Goal: Task Accomplishment & Management: Use online tool/utility

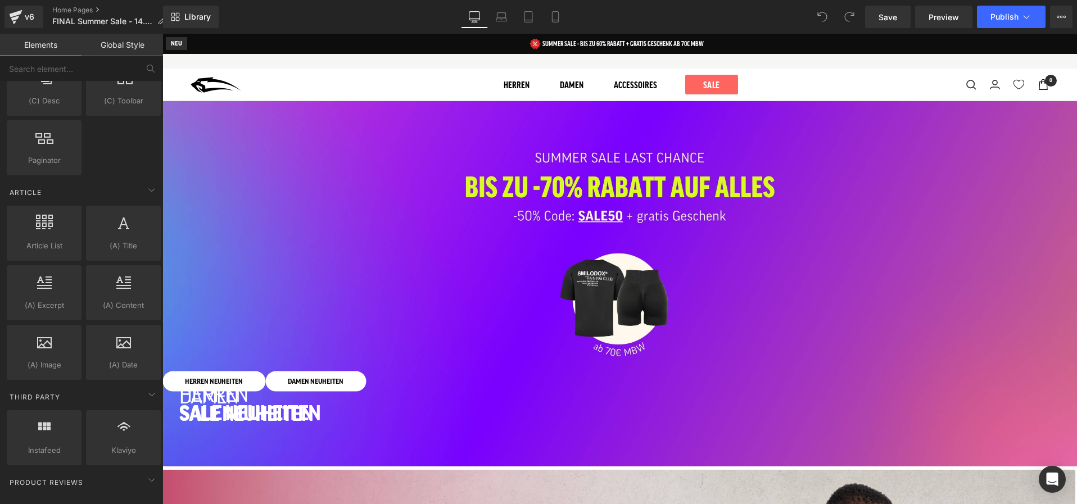
scroll to position [1998, 0]
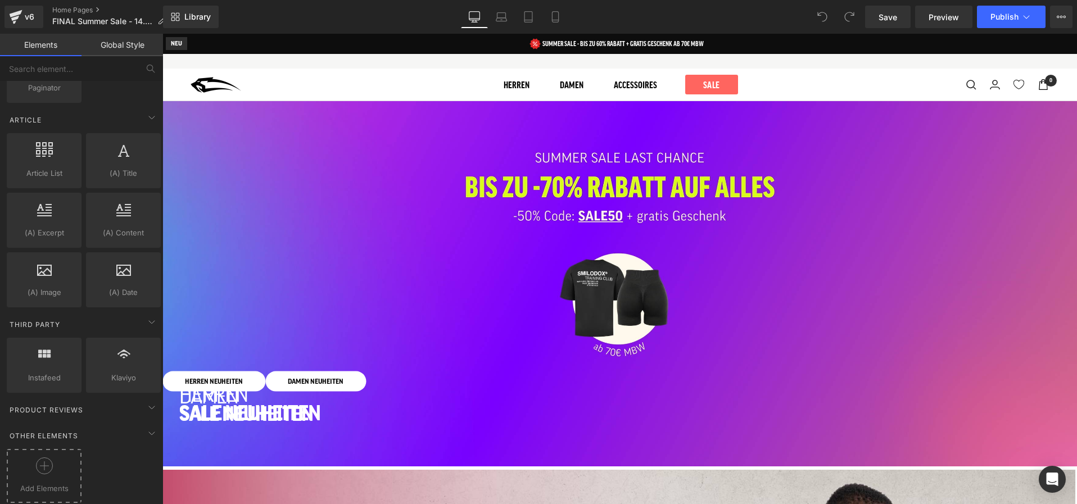
click at [30, 466] on div at bounding box center [44, 470] width 69 height 25
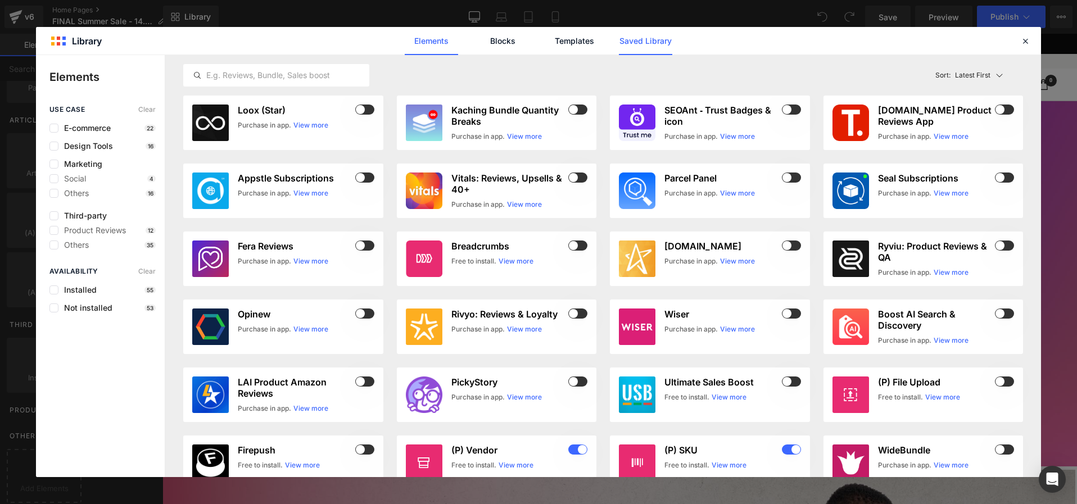
click at [638, 46] on link "Saved Library" at bounding box center [645, 41] width 53 height 28
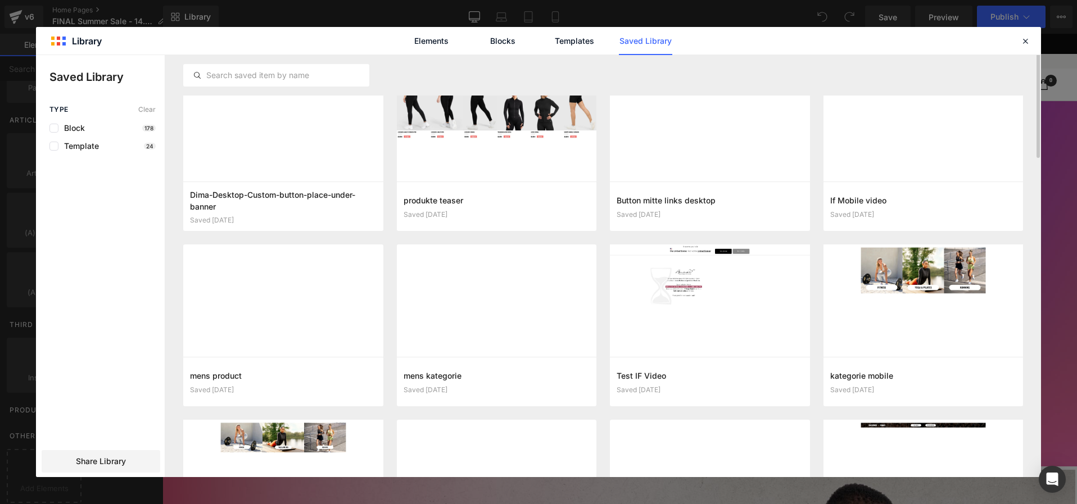
scroll to position [0, 0]
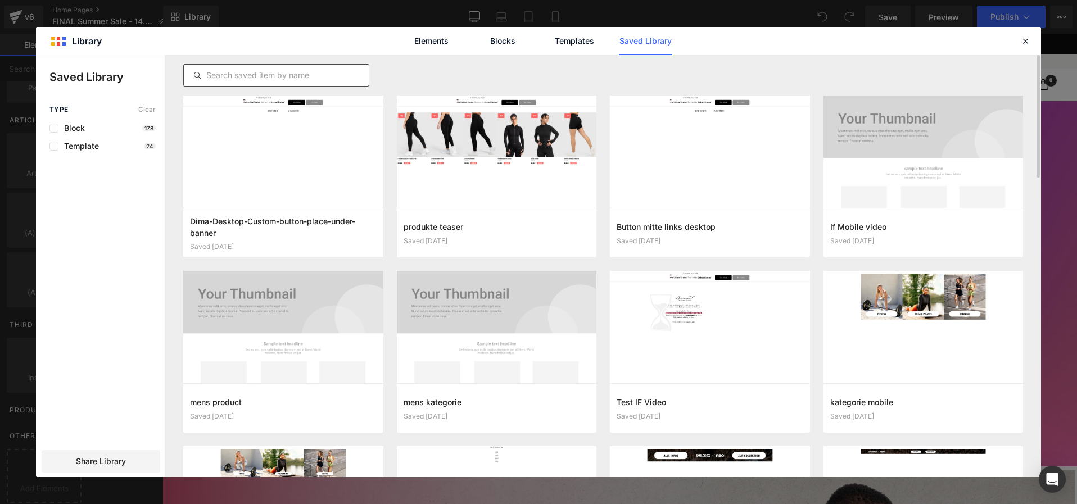
click at [273, 73] on input "text" at bounding box center [276, 75] width 185 height 13
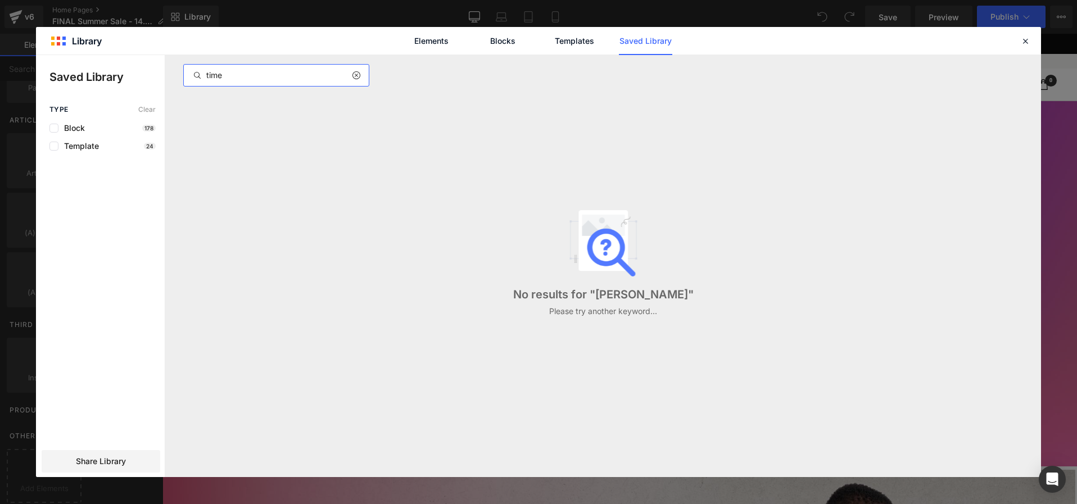
type input "timer"
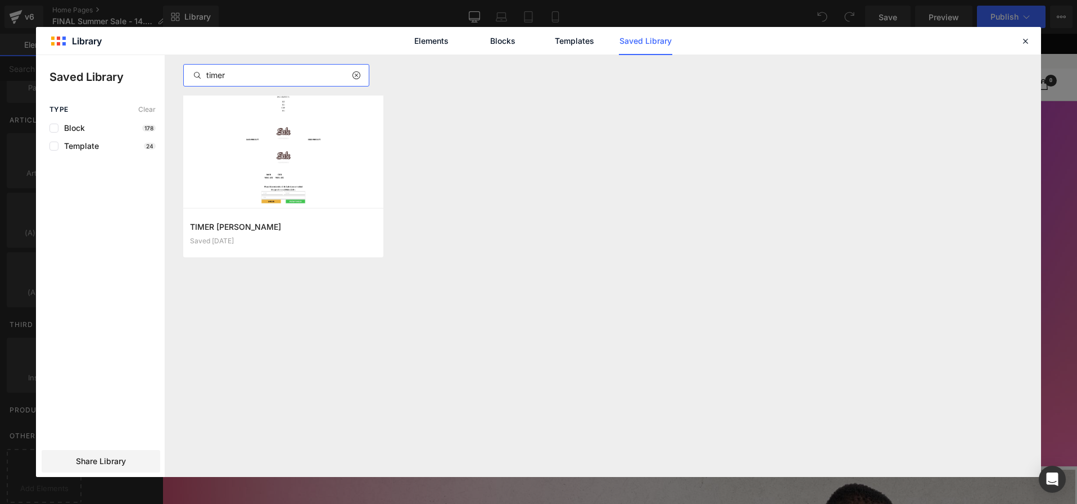
click at [278, 74] on input "timer" at bounding box center [276, 75] width 185 height 13
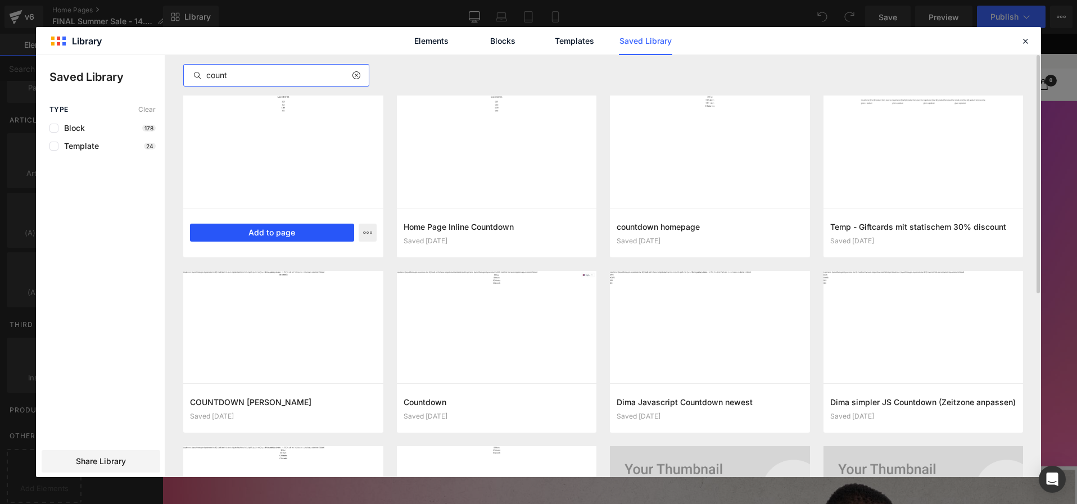
type input "count"
click at [254, 238] on button "Add to page" at bounding box center [272, 233] width 164 height 18
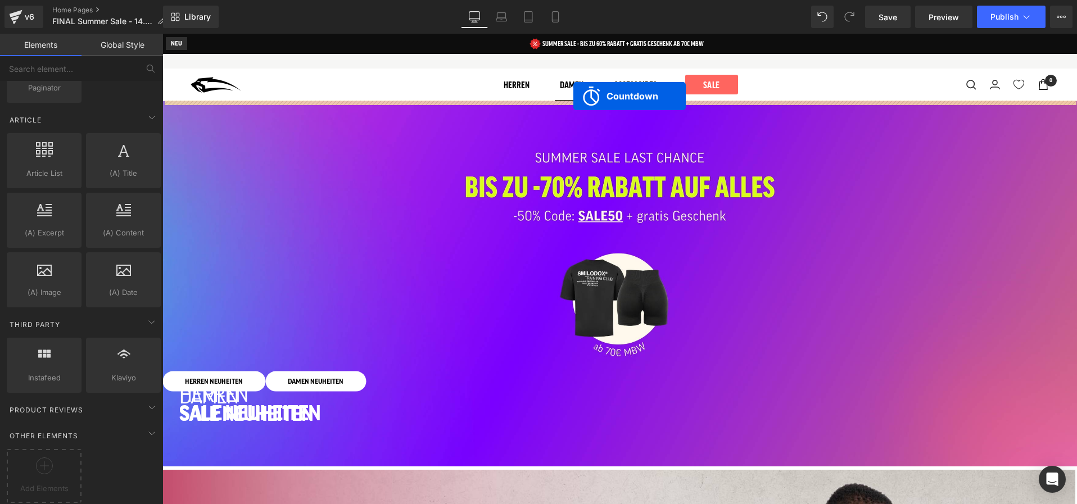
drag, startPoint x: 572, startPoint y: 143, endPoint x: 574, endPoint y: 96, distance: 47.2
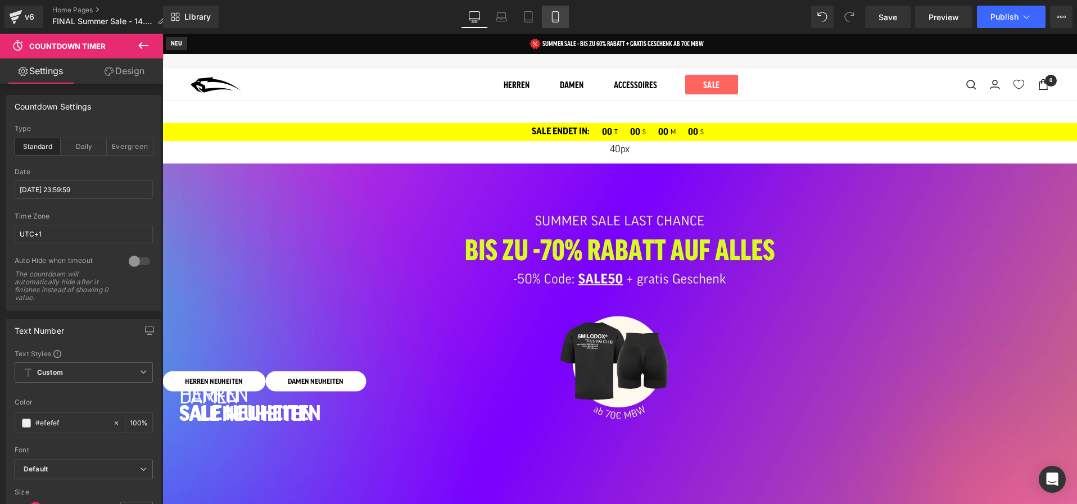
click at [557, 19] on icon at bounding box center [555, 16] width 11 height 11
type input "100"
type input "0"
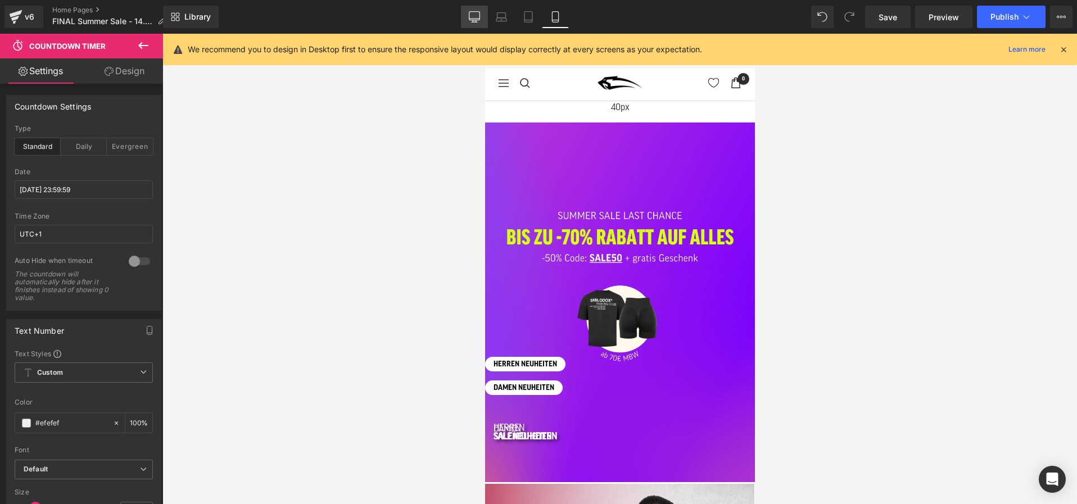
click at [473, 18] on icon at bounding box center [474, 16] width 11 height 11
type input "100"
type input "40"
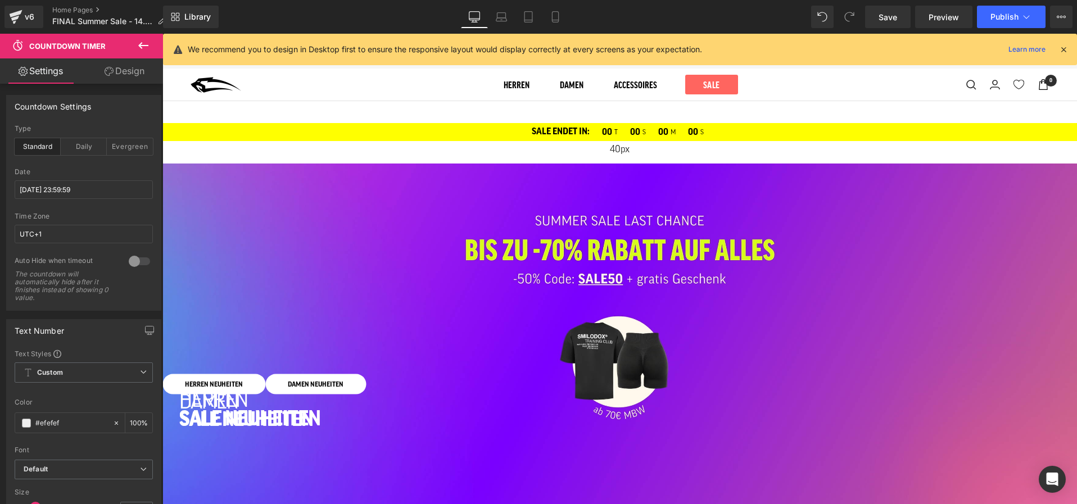
scroll to position [14, 0]
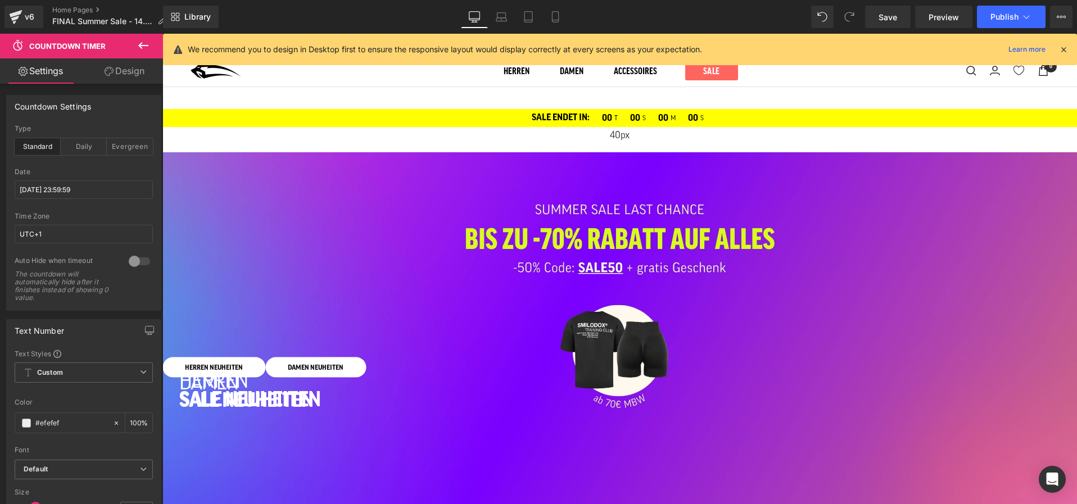
click at [347, 127] on div "40px" at bounding box center [619, 138] width 915 height 22
click at [133, 71] on link "Design" at bounding box center [125, 70] width 82 height 25
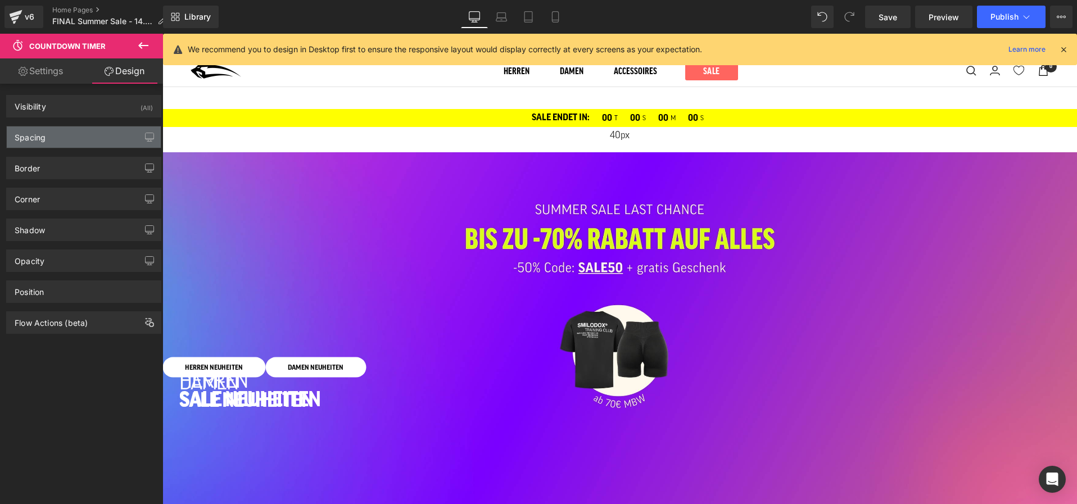
click at [82, 134] on div "Spacing" at bounding box center [84, 137] width 154 height 21
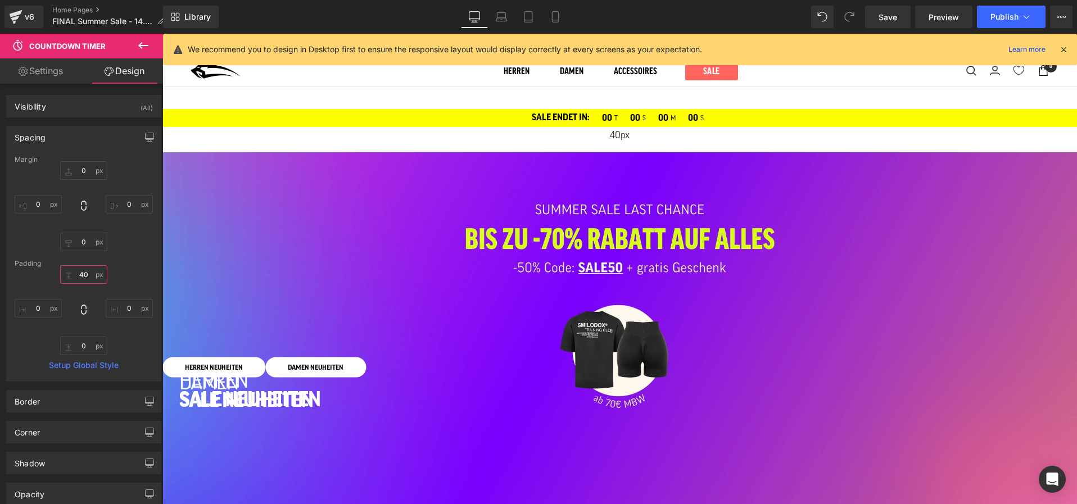
click at [80, 278] on input "40" at bounding box center [83, 274] width 47 height 19
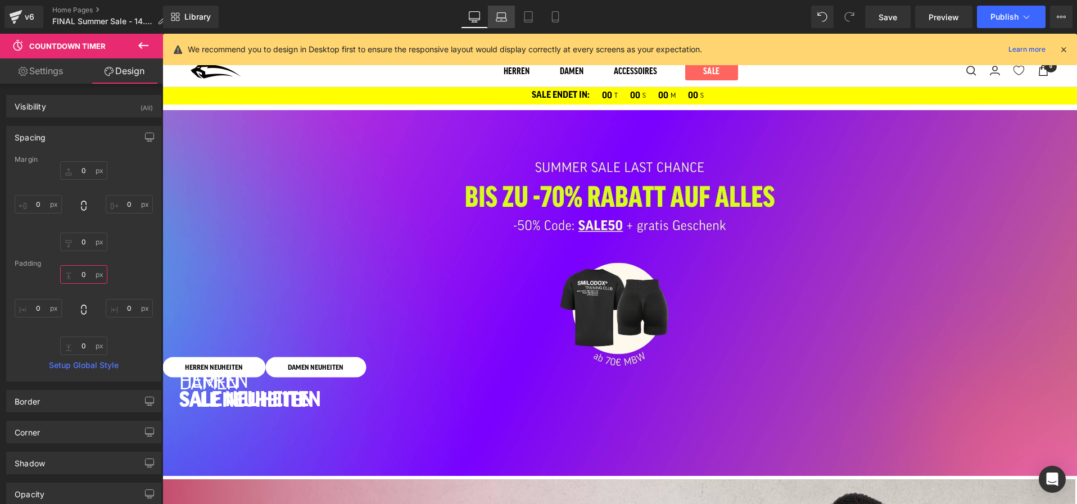
type input "0"
click at [504, 19] on icon at bounding box center [501, 16] width 11 height 11
type input "-45"
type input "0"
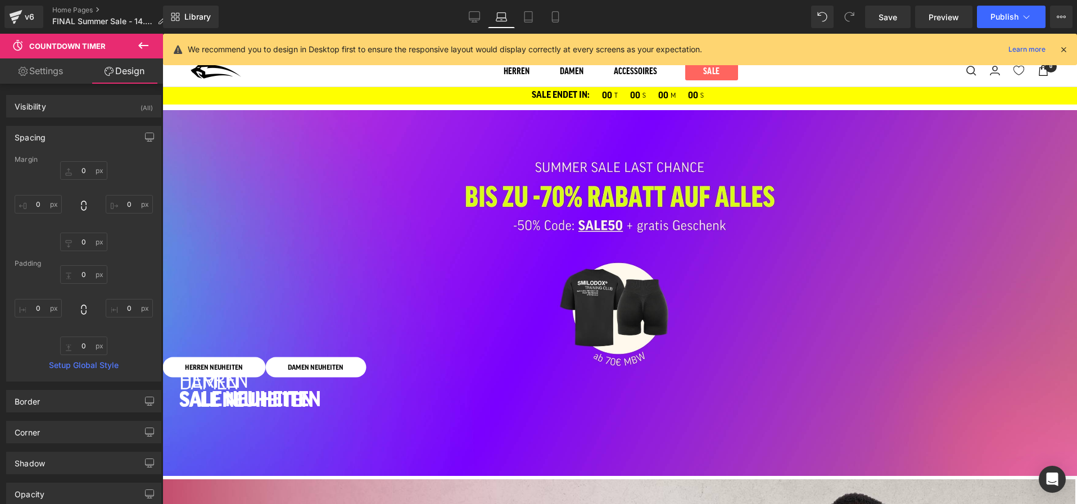
type input "0"
type input "11"
type input "0"
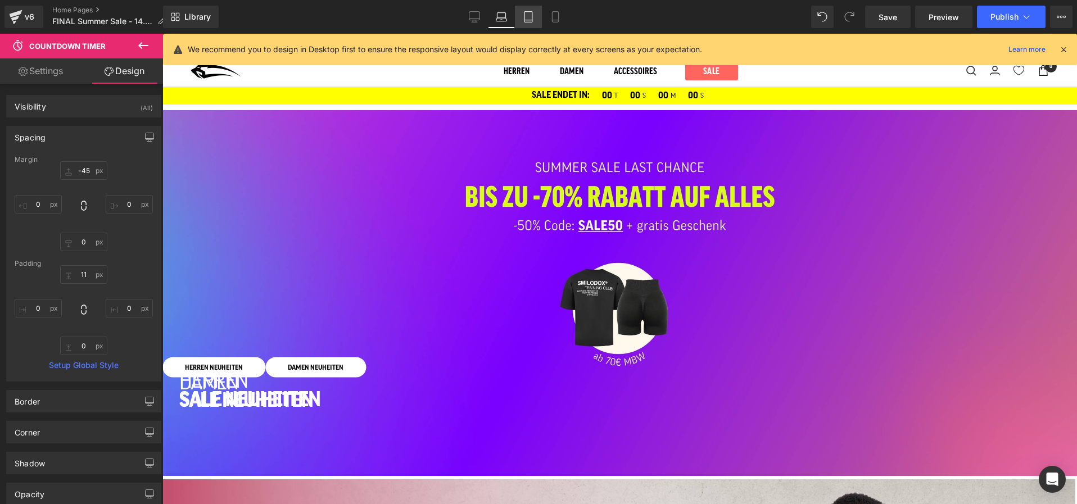
scroll to position [0, 0]
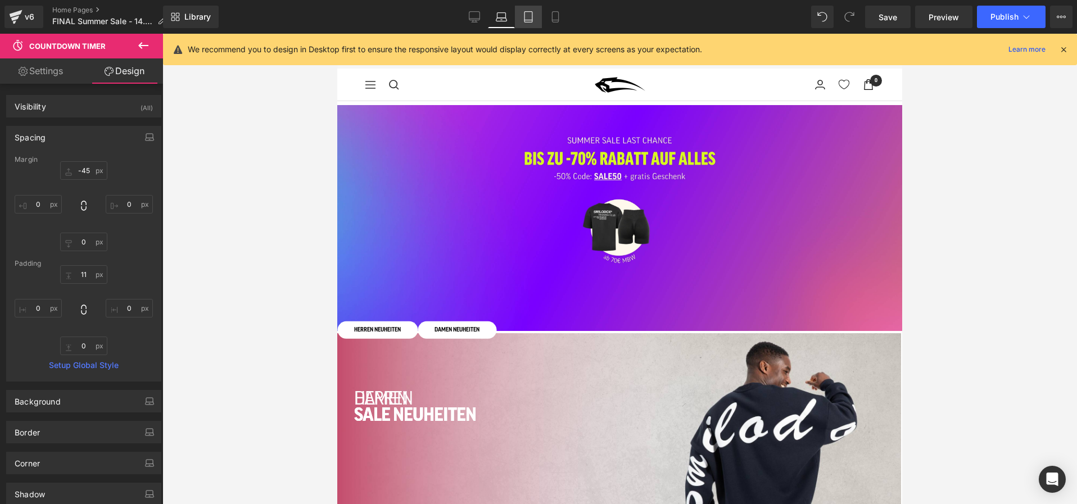
click at [538, 20] on link "Tablet" at bounding box center [528, 17] width 27 height 22
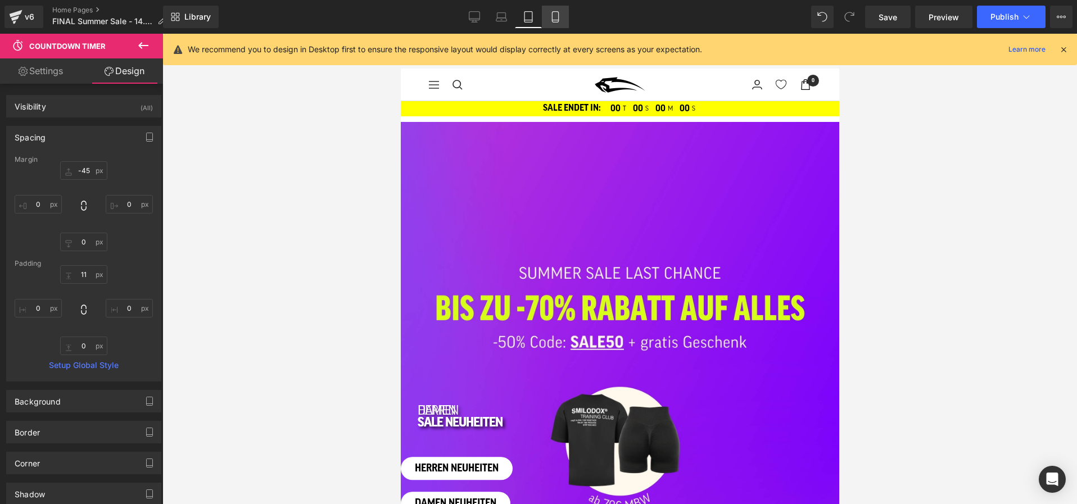
type input "-15"
type input "0"
type input "15"
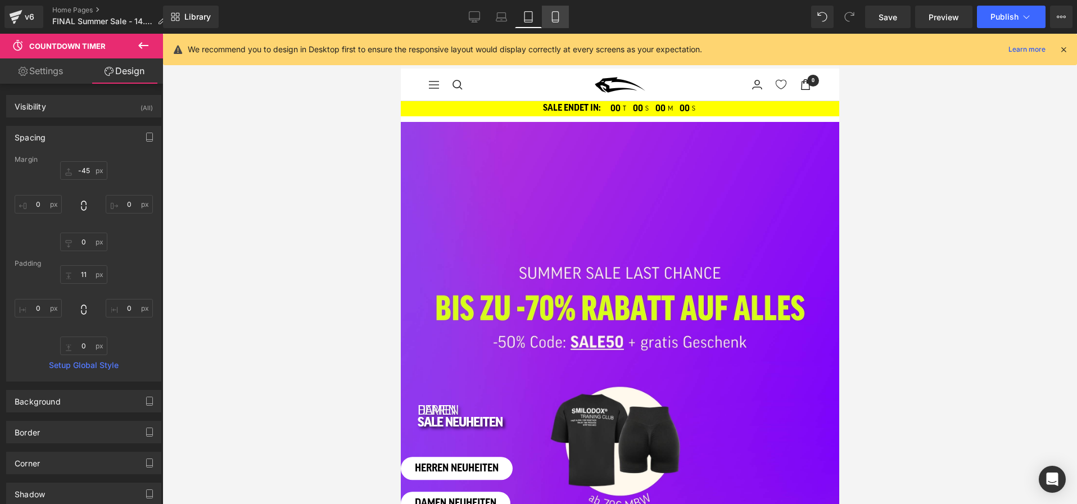
type input "0"
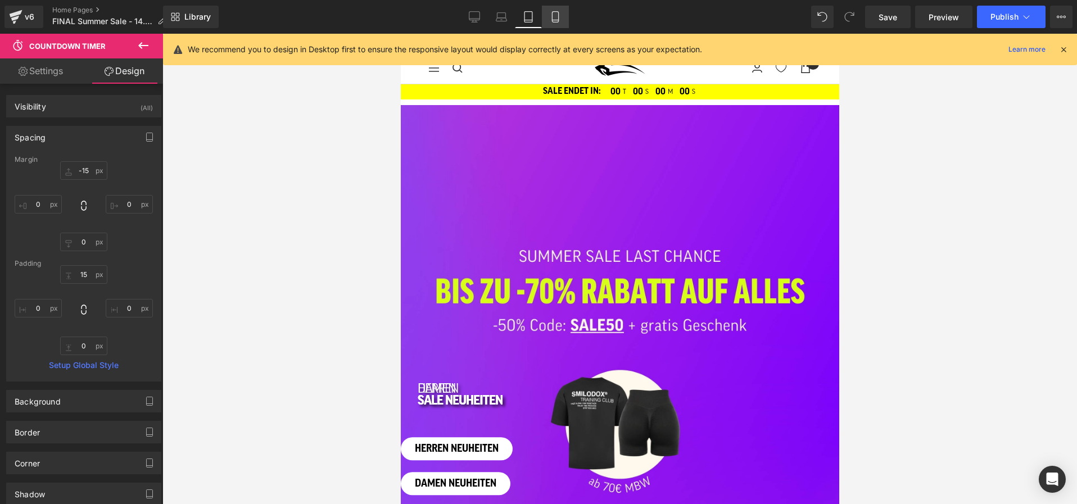
click at [558, 21] on icon at bounding box center [555, 17] width 6 height 11
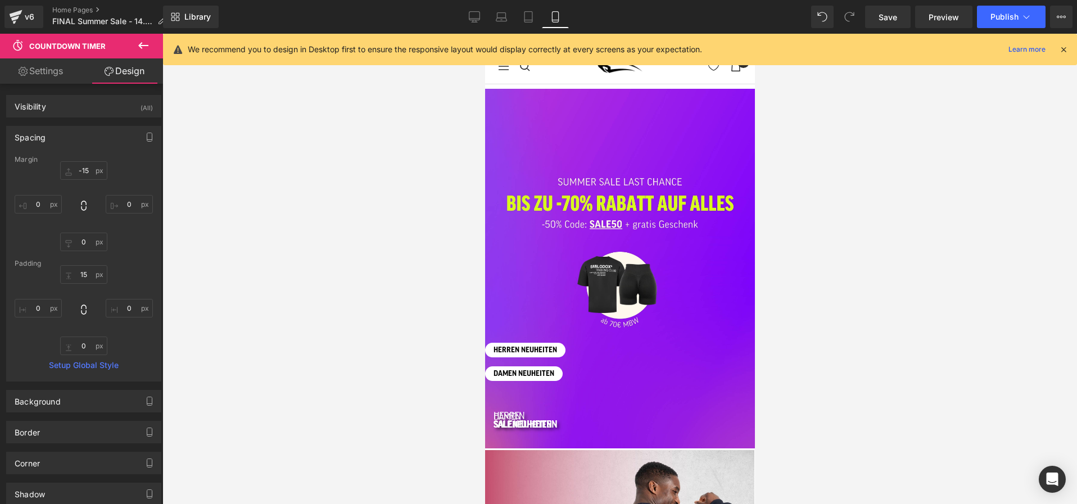
type input "-25"
type input "0"
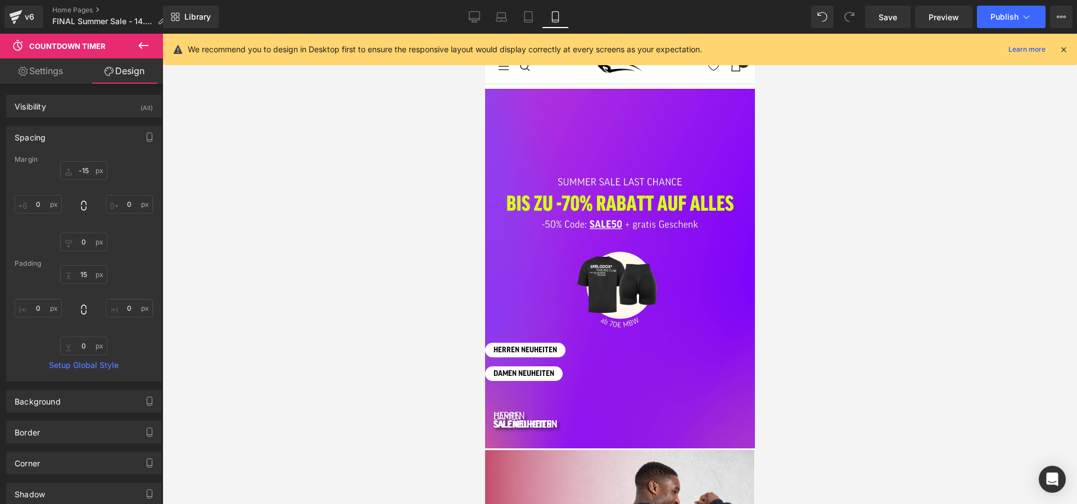
type input "0"
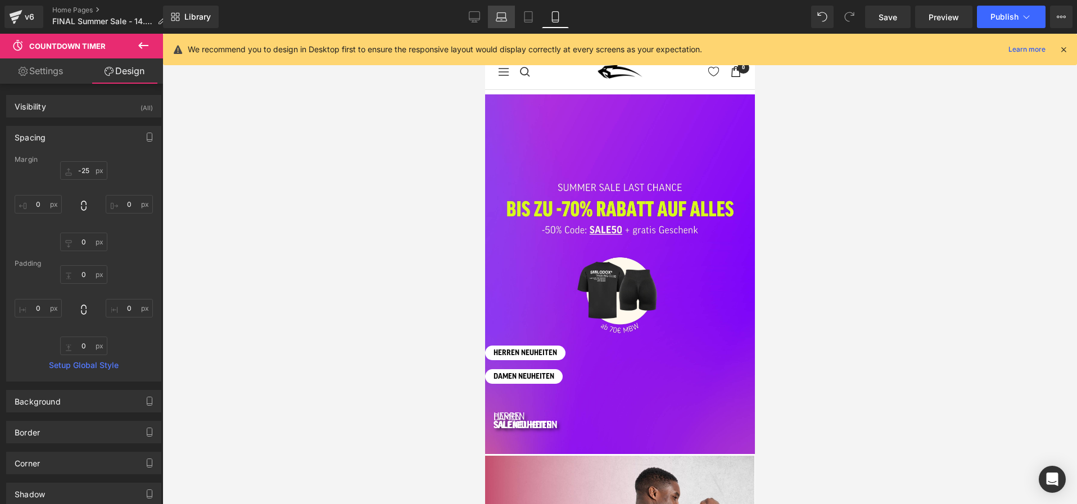
click at [496, 16] on icon at bounding box center [501, 16] width 11 height 11
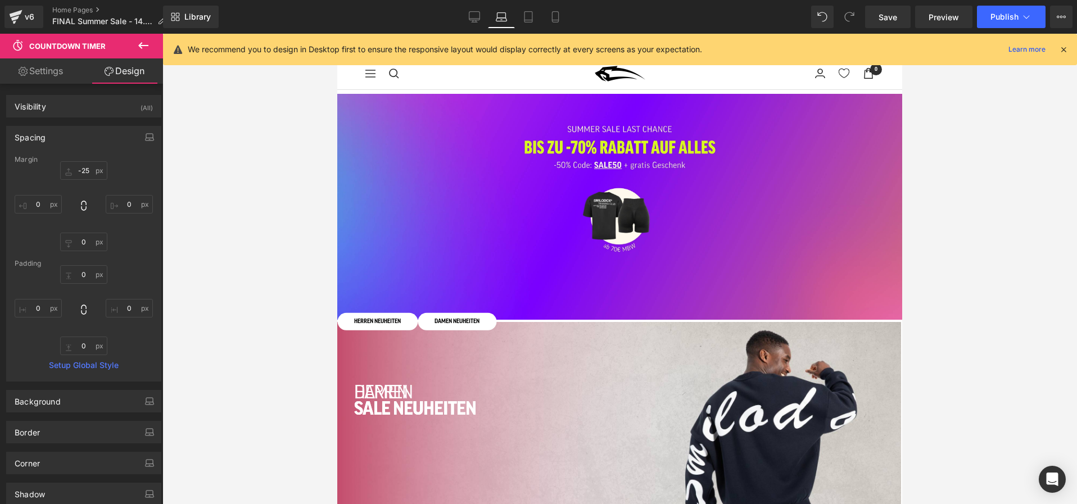
type input "-45"
type input "0"
type input "11"
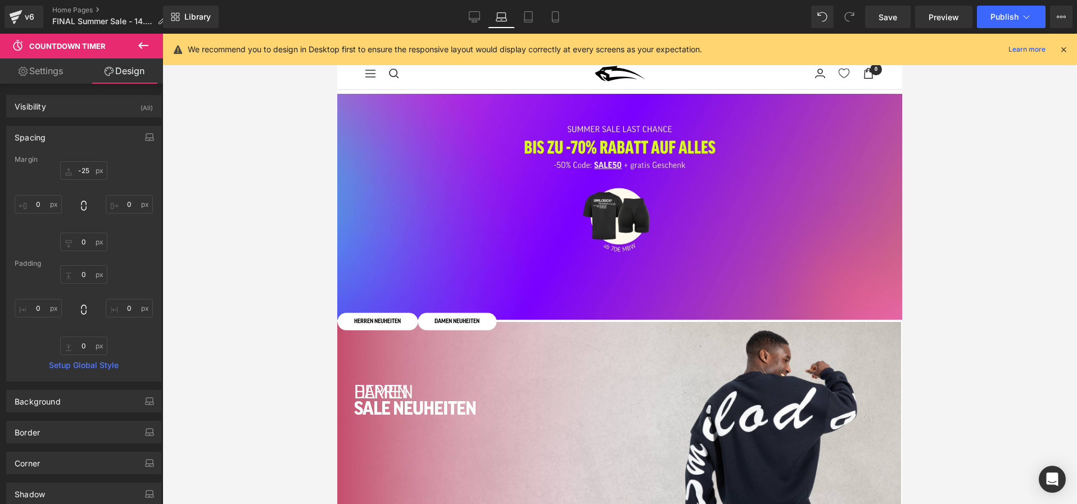
type input "0"
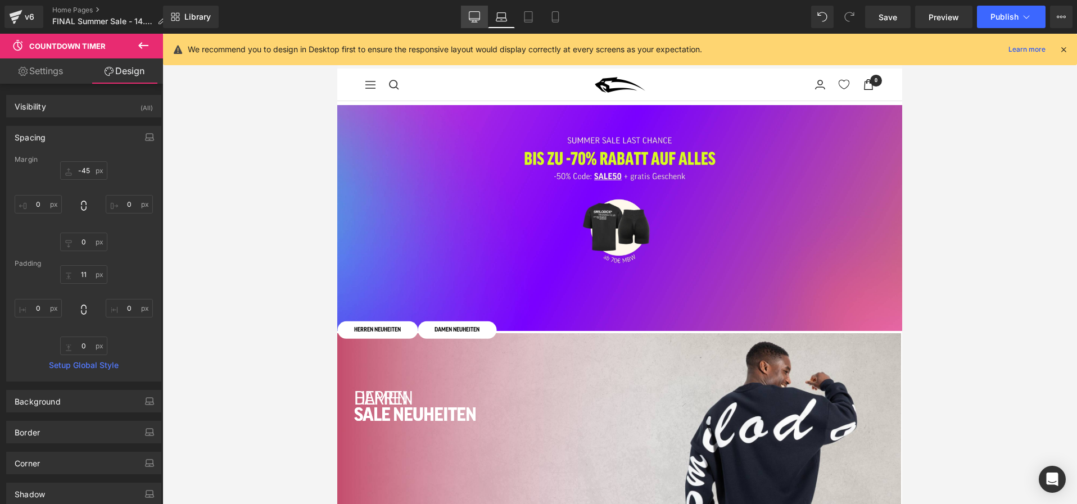
click at [471, 13] on icon at bounding box center [474, 16] width 11 height 11
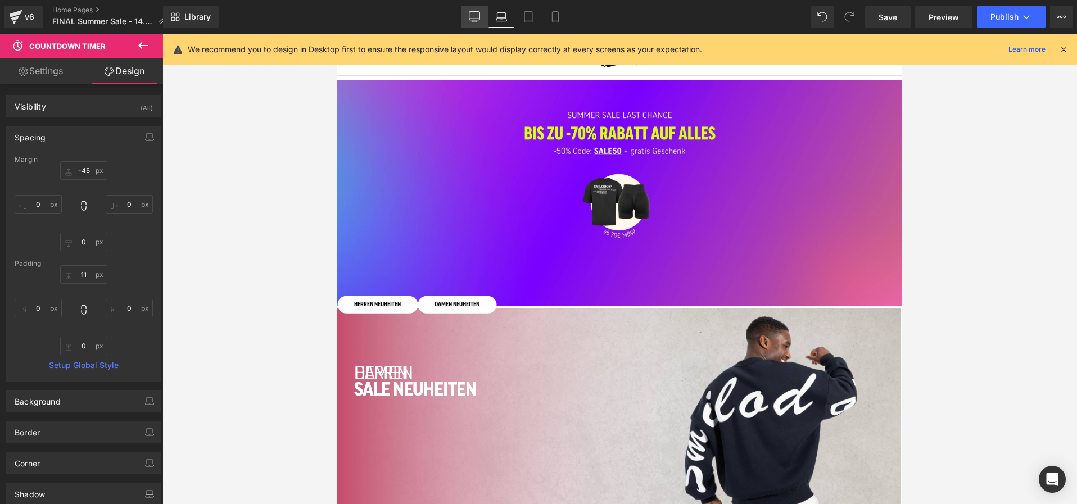
type input "0"
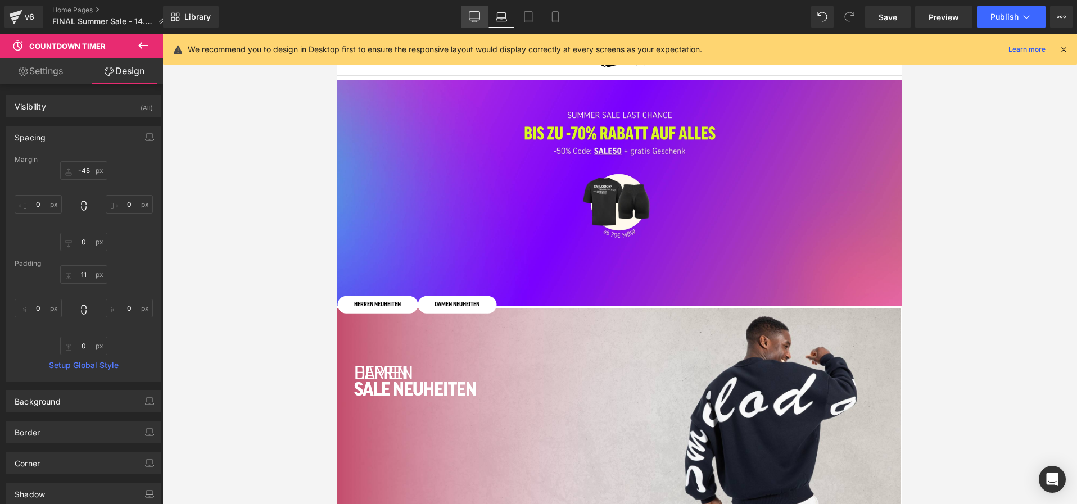
type input "0"
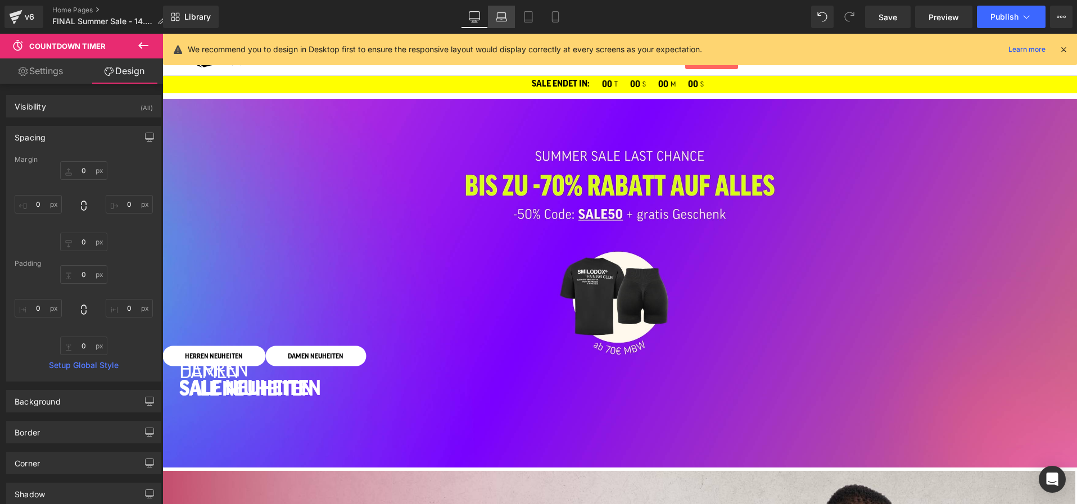
click at [503, 15] on icon at bounding box center [501, 16] width 11 height 11
type input "-45"
type input "0"
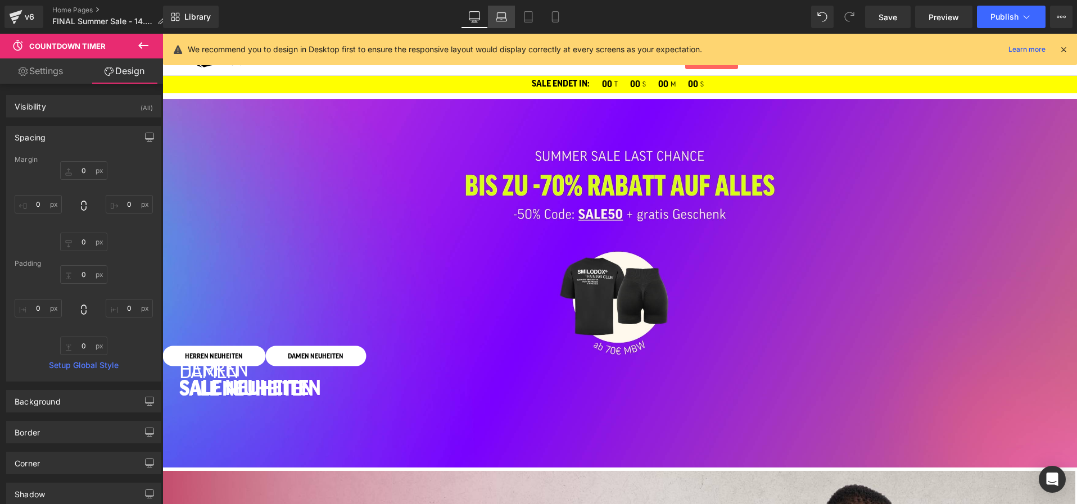
type input "11"
type input "0"
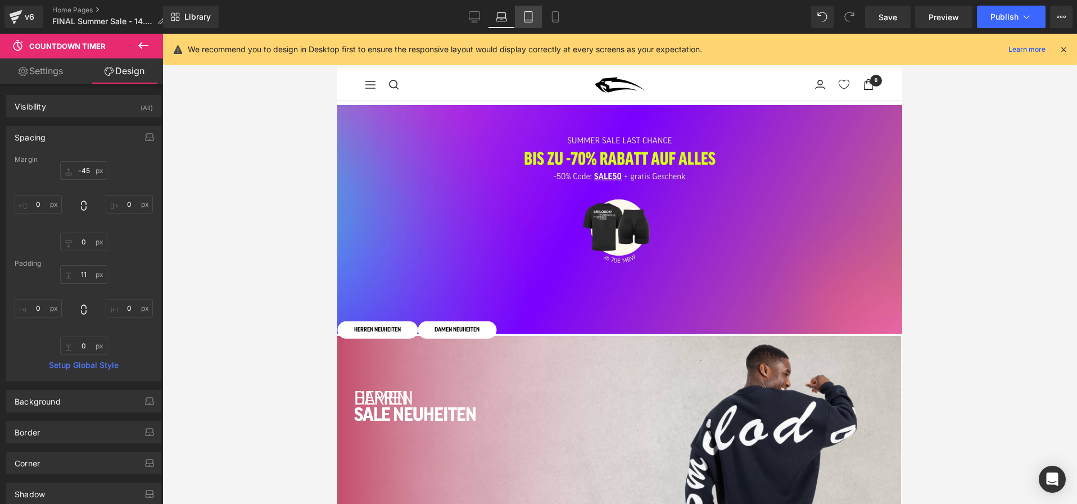
click at [523, 17] on link "Tablet" at bounding box center [528, 17] width 27 height 22
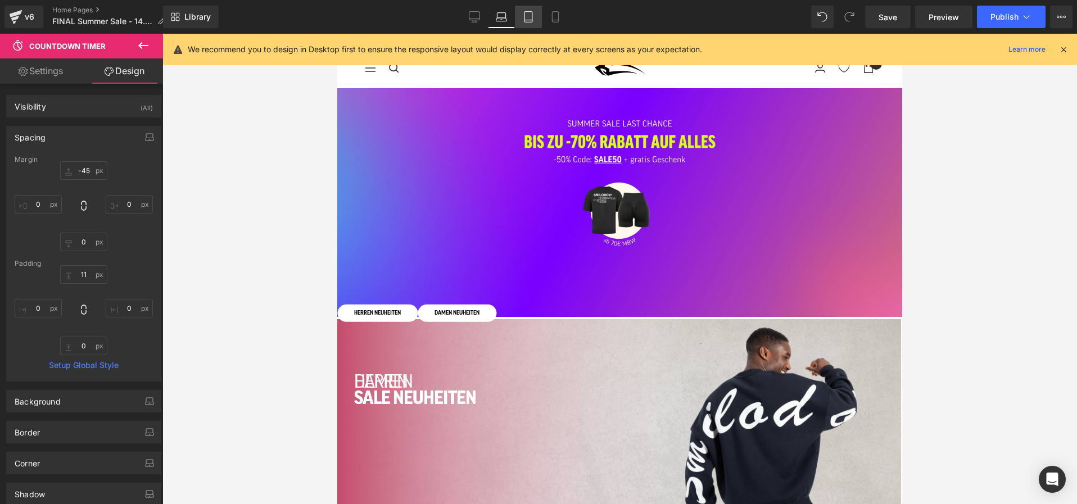
type input "-15"
type input "0"
type input "15"
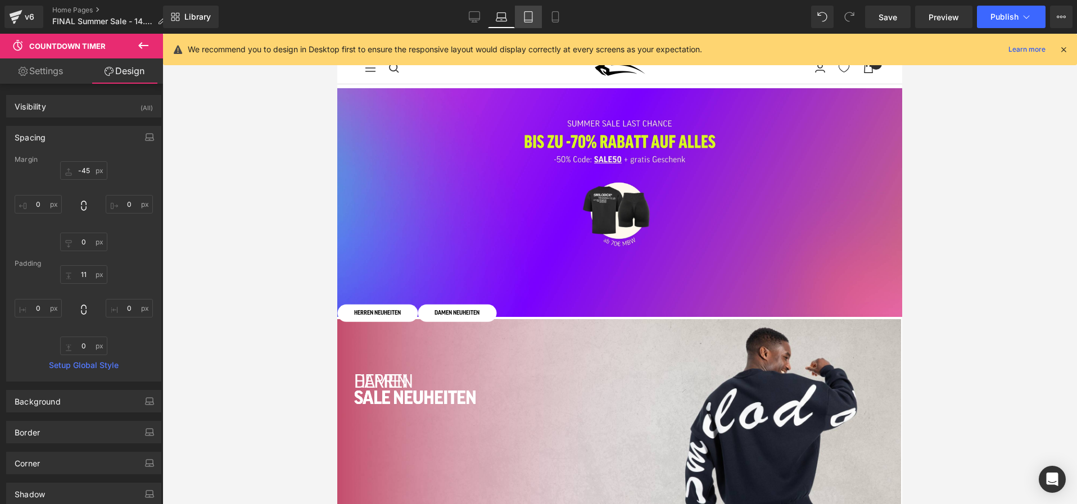
type input "0"
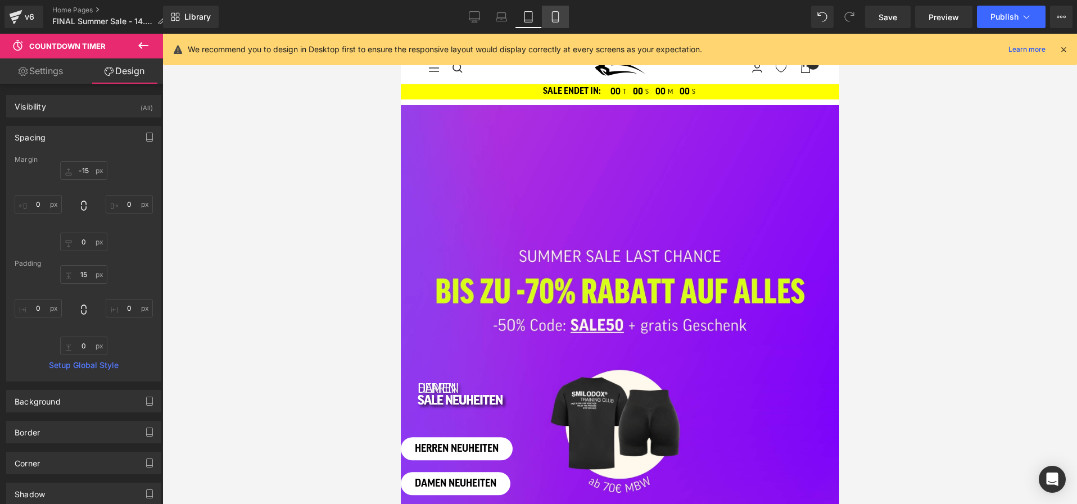
click at [557, 21] on icon at bounding box center [555, 16] width 11 height 11
type input "-25"
type input "0"
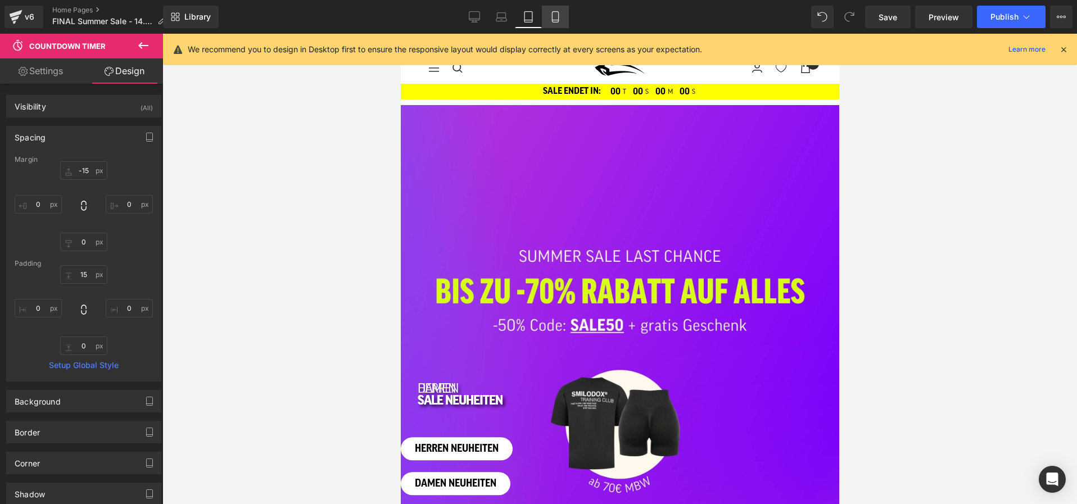
type input "0"
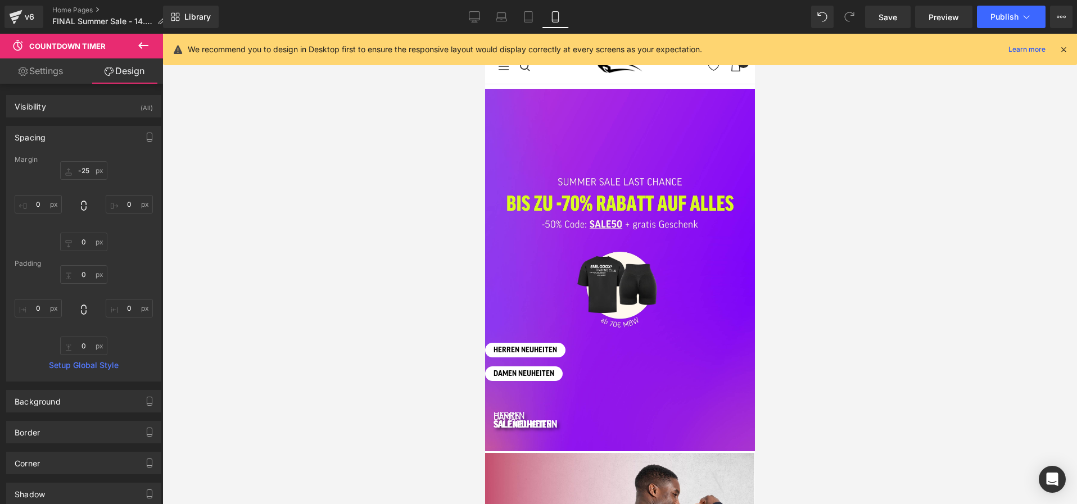
scroll to position [11, 0]
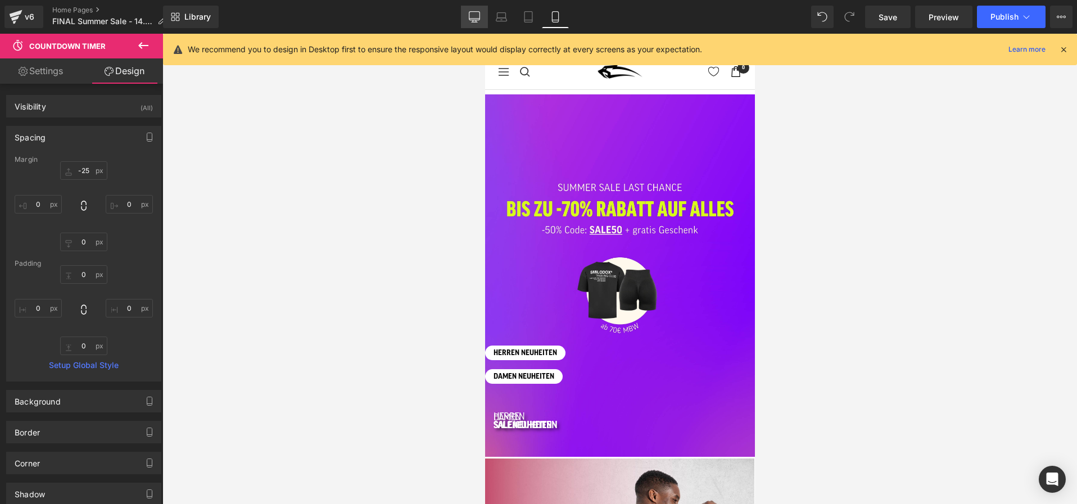
click at [475, 16] on icon at bounding box center [474, 16] width 11 height 11
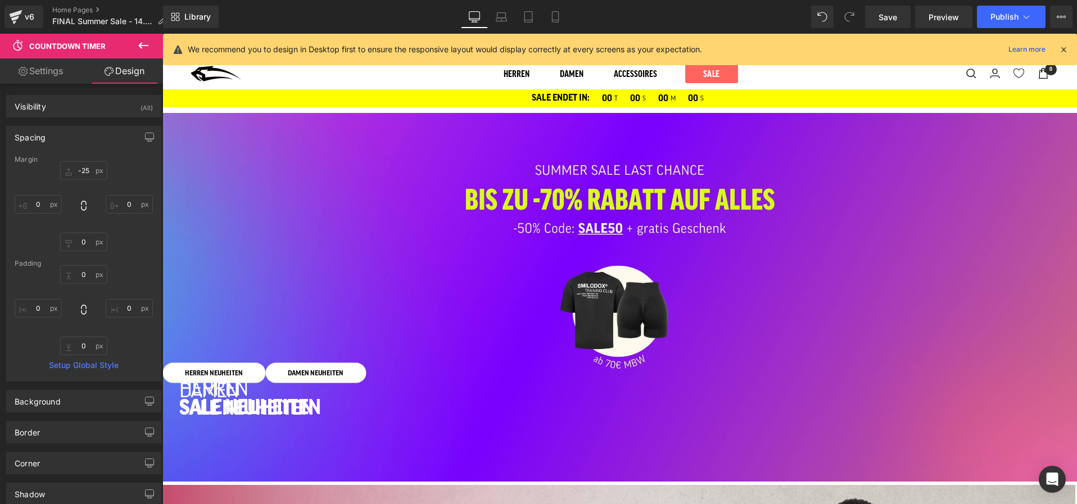
type input "0"
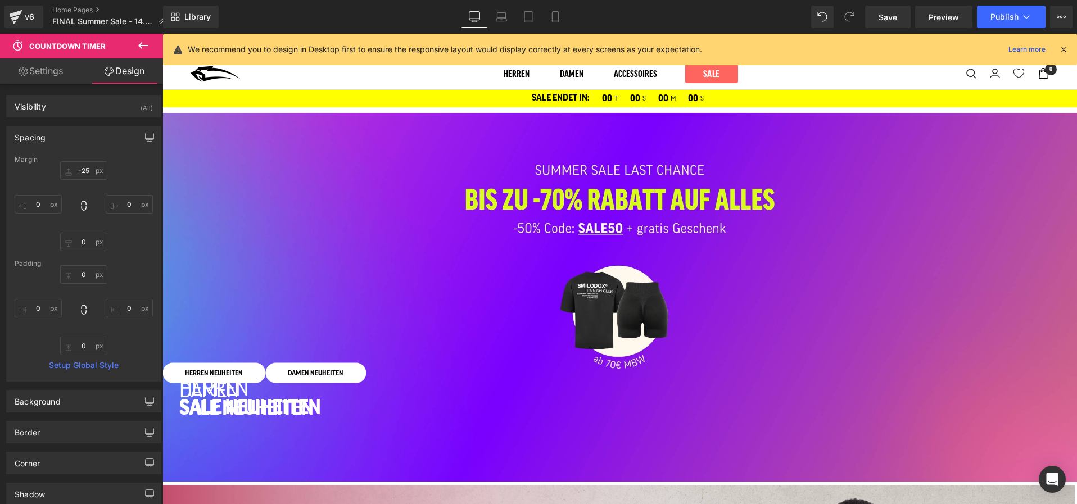
type input "0"
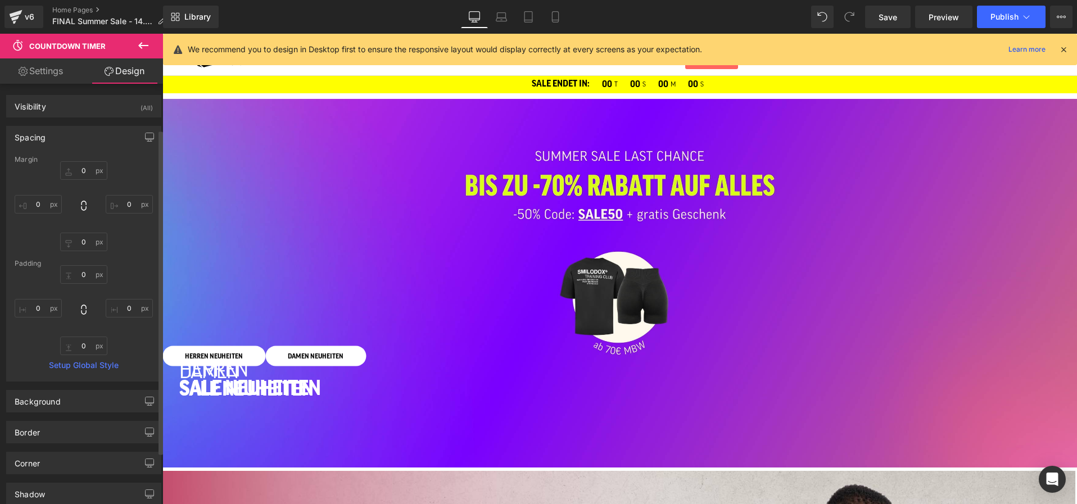
scroll to position [126, 0]
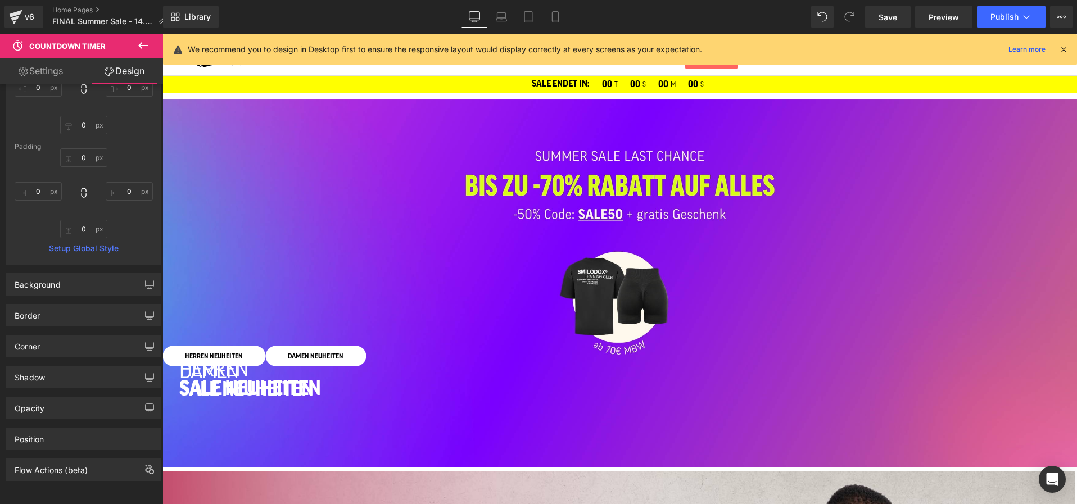
click at [147, 38] on button at bounding box center [143, 46] width 39 height 25
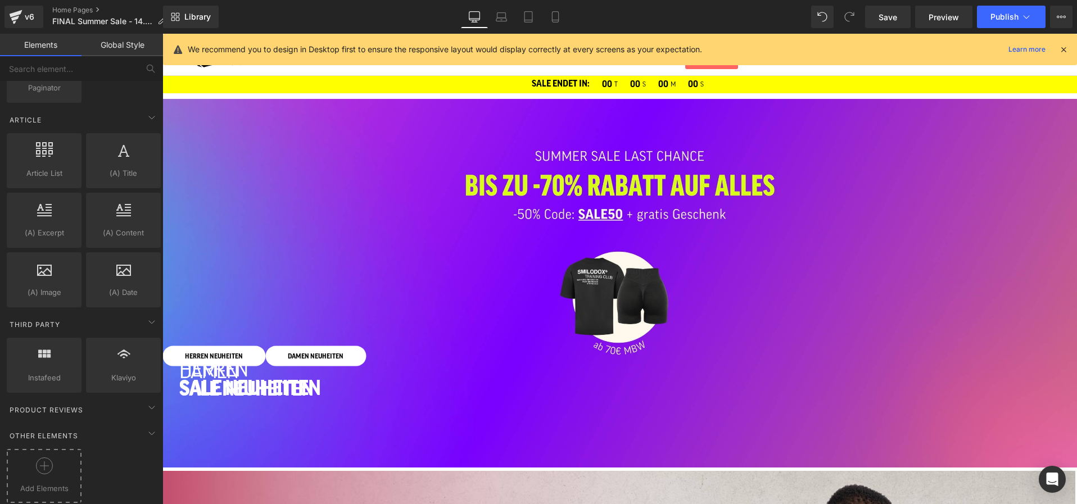
click at [26, 483] on span "Add Elements" at bounding box center [44, 489] width 69 height 12
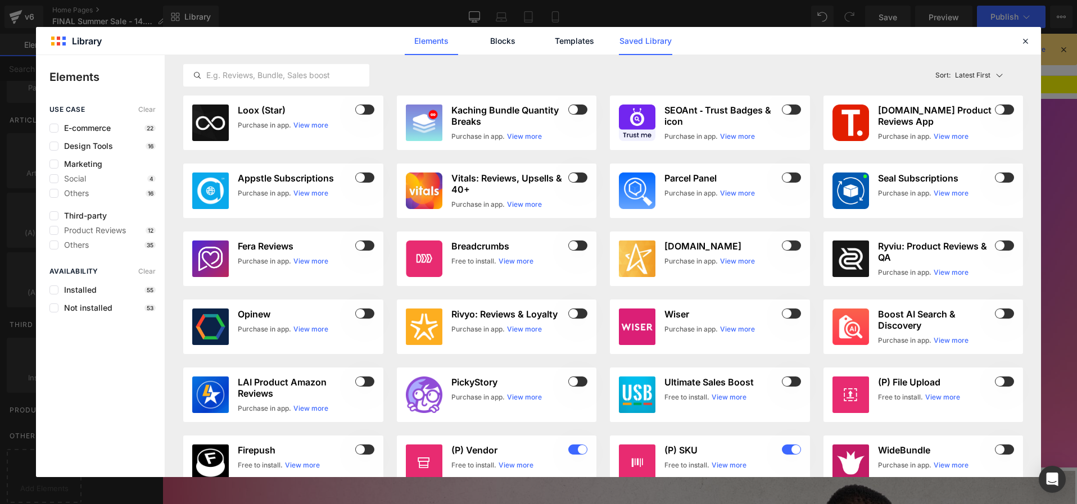
click at [651, 39] on link "Saved Library" at bounding box center [645, 41] width 53 height 28
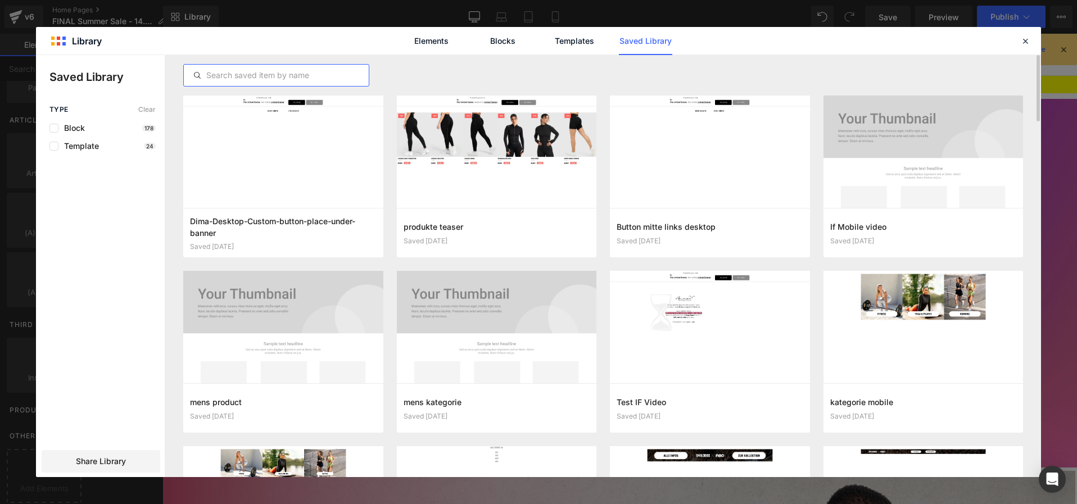
click at [302, 76] on input "text" at bounding box center [276, 75] width 185 height 13
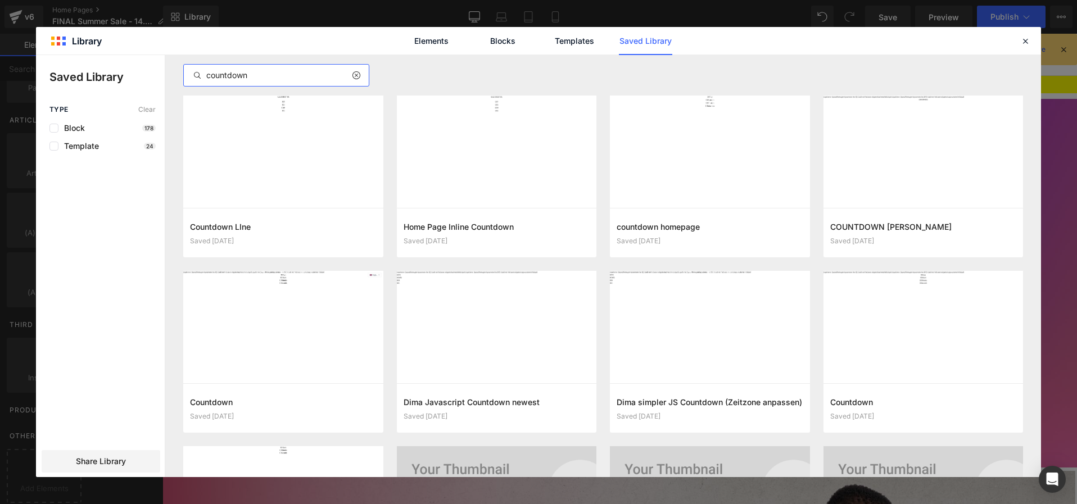
type input "countdown"
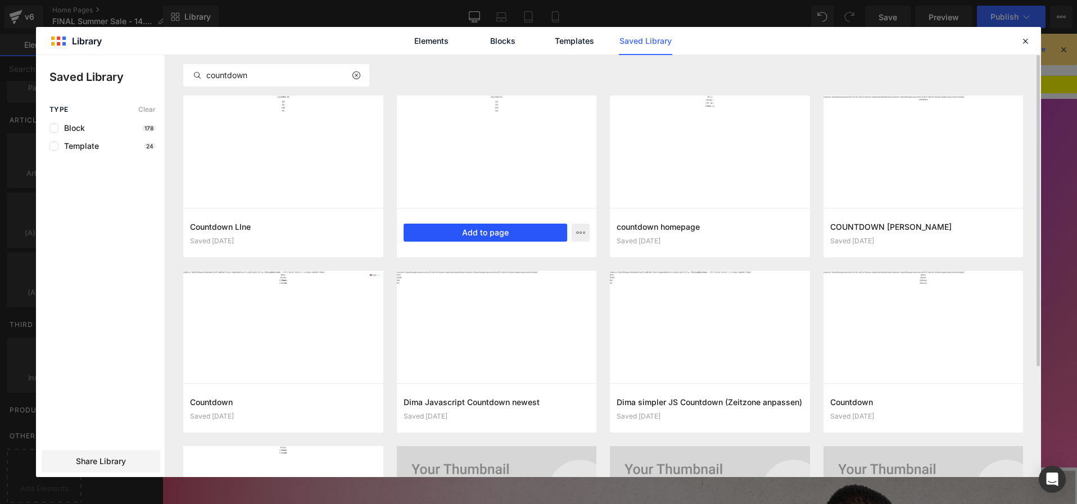
click at [486, 231] on button "Add to page" at bounding box center [486, 233] width 164 height 18
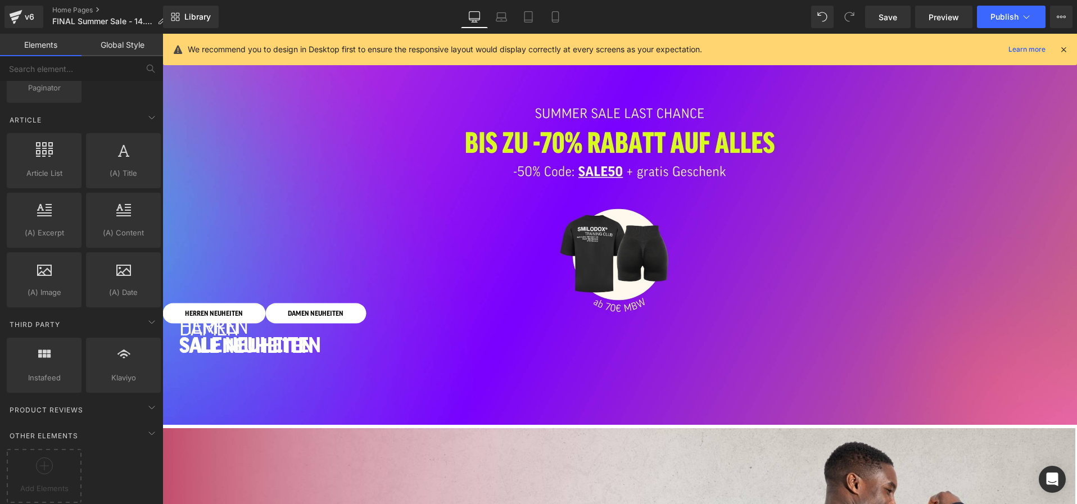
scroll to position [0, 0]
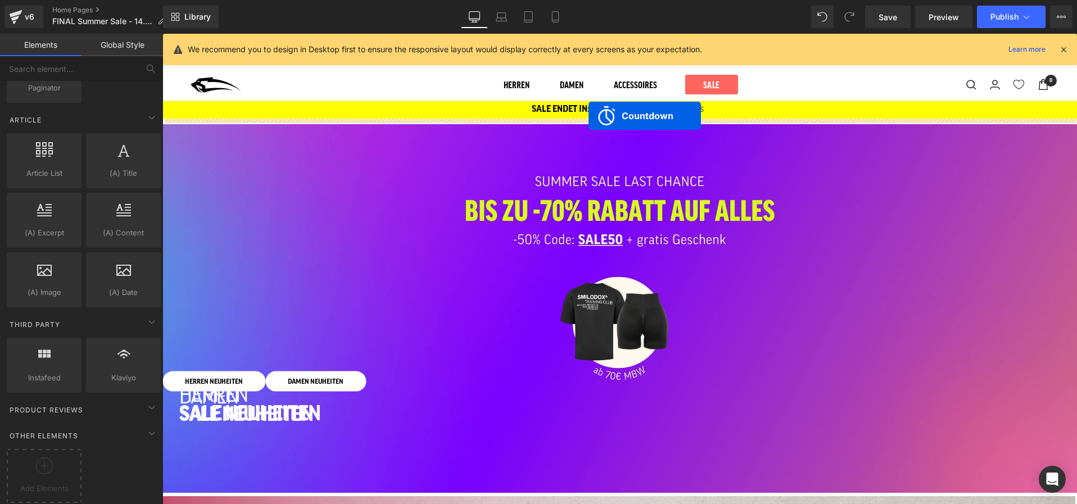
drag, startPoint x: 571, startPoint y: 222, endPoint x: 589, endPoint y: 116, distance: 107.7
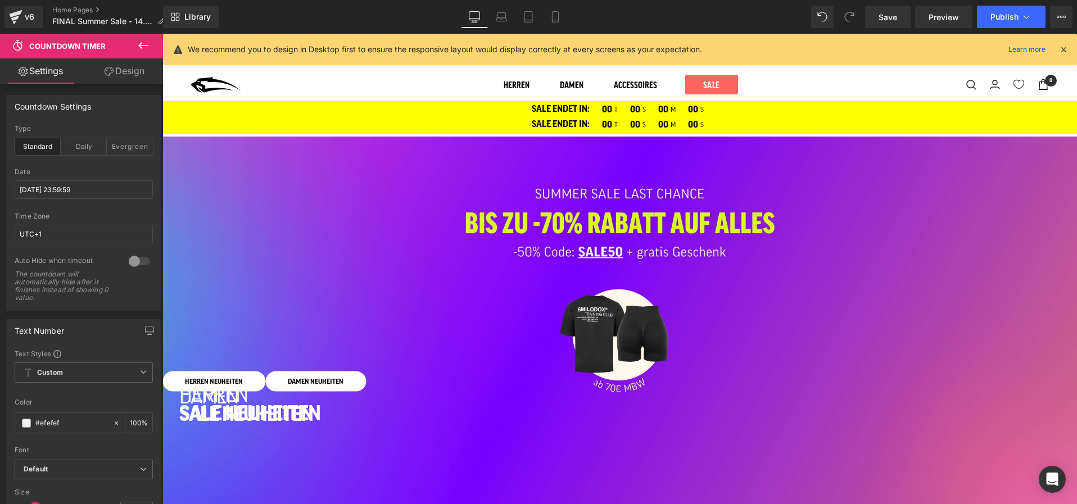
click at [162, 34] on link at bounding box center [162, 34] width 0 height 0
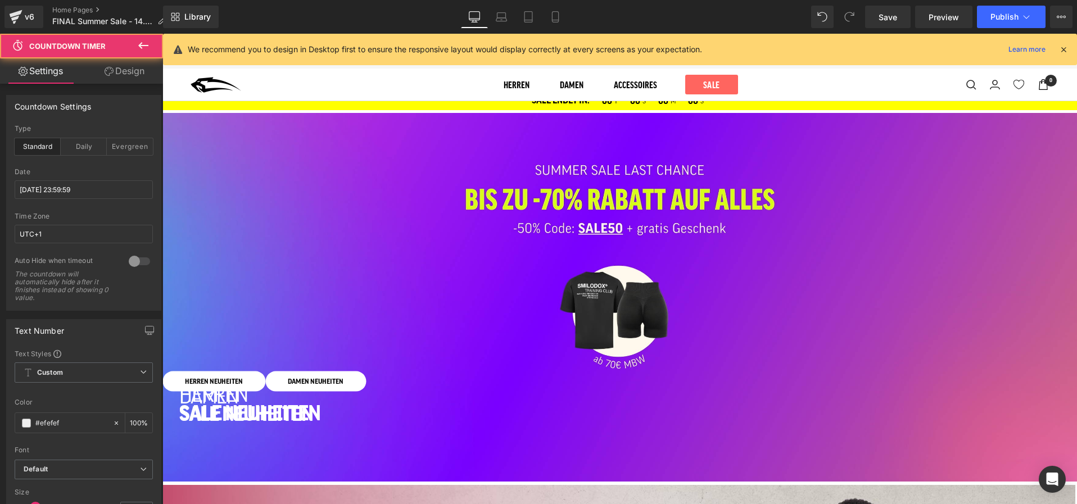
click at [323, 106] on div "SALE ENDET IN: 00 T 00 S 00 M 00 S" at bounding box center [619, 101] width 915 height 18
click at [133, 66] on link "Design" at bounding box center [125, 70] width 82 height 25
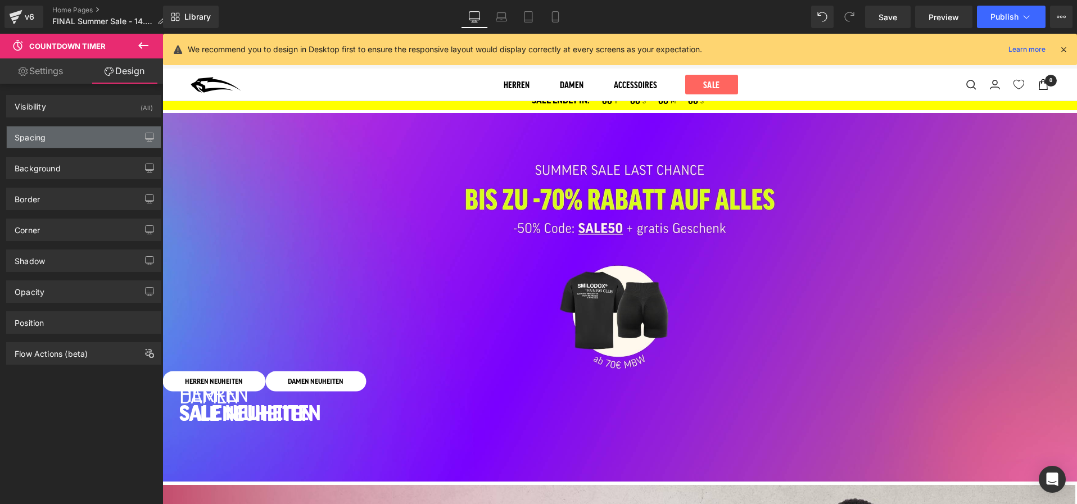
click at [87, 141] on div "Spacing" at bounding box center [84, 137] width 154 height 21
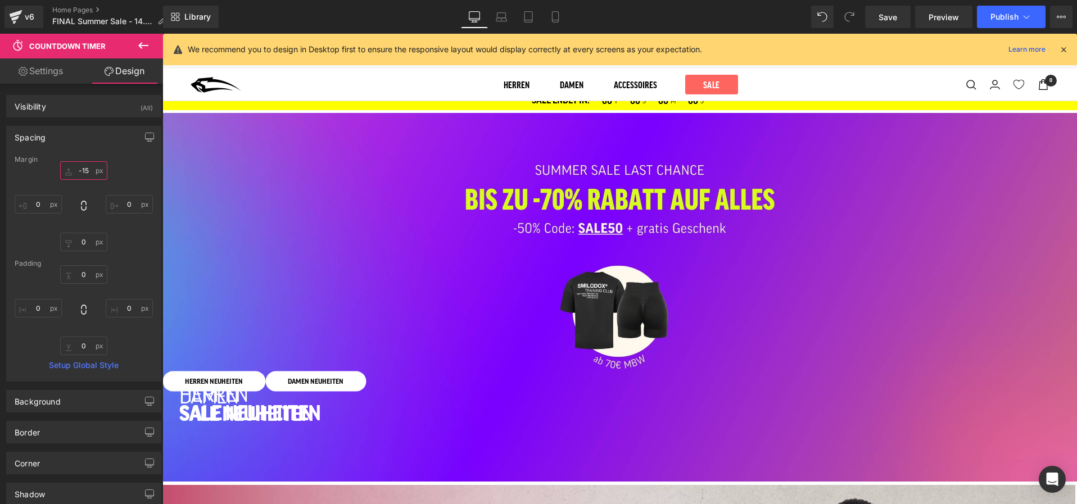
click at [83, 168] on input "-15" at bounding box center [83, 170] width 47 height 19
type input "o"
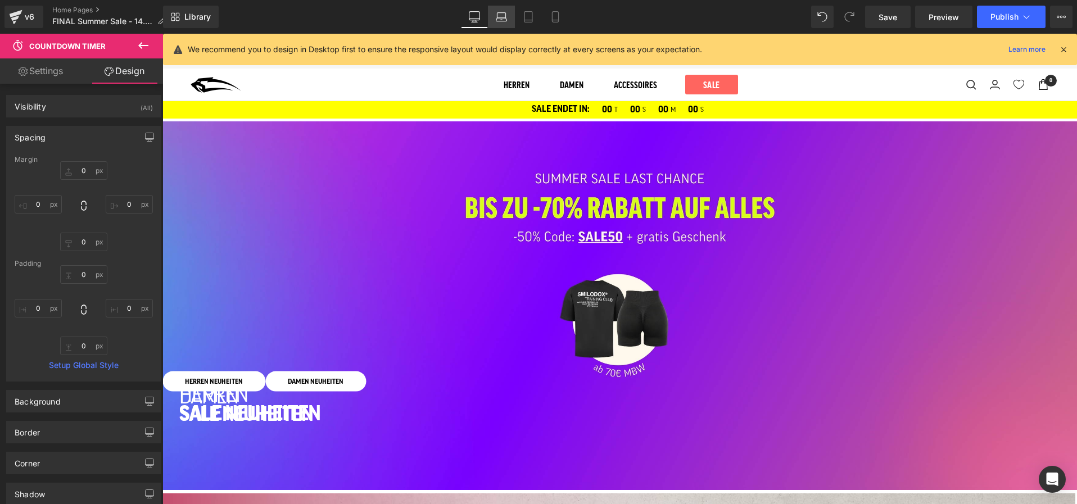
click at [494, 21] on link "Laptop" at bounding box center [501, 17] width 27 height 22
type input "-45"
type input "0"
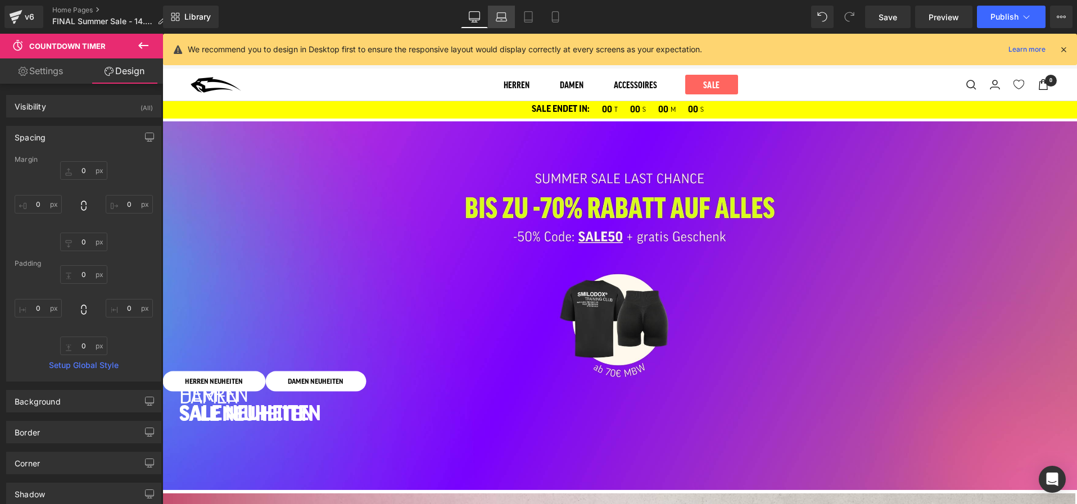
type input "11"
type input "0"
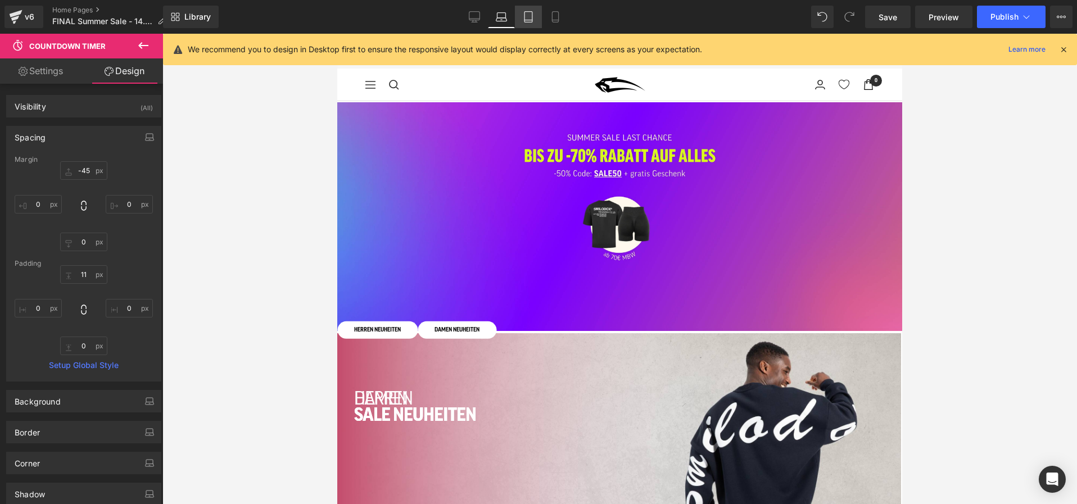
click at [528, 20] on icon at bounding box center [528, 16] width 11 height 11
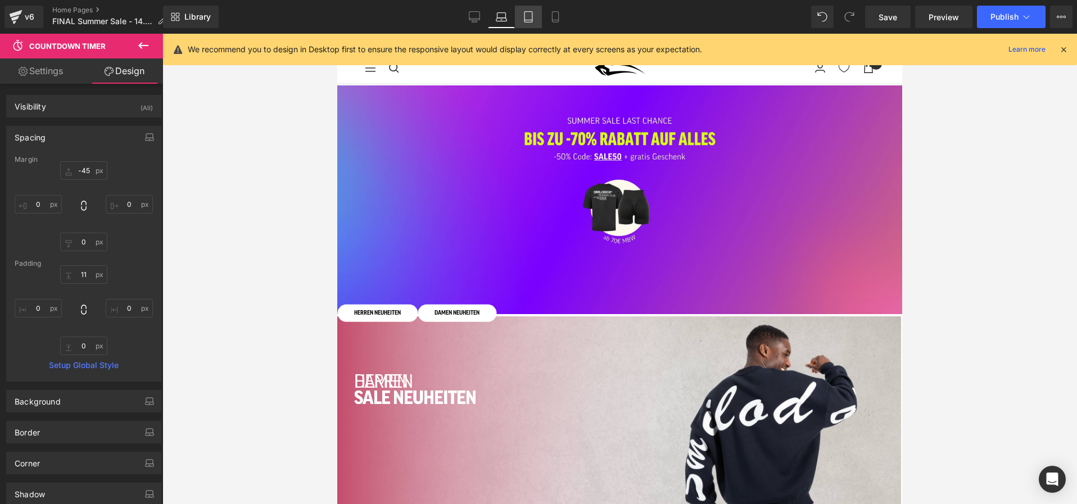
type input "-15"
type input "0"
type input "15"
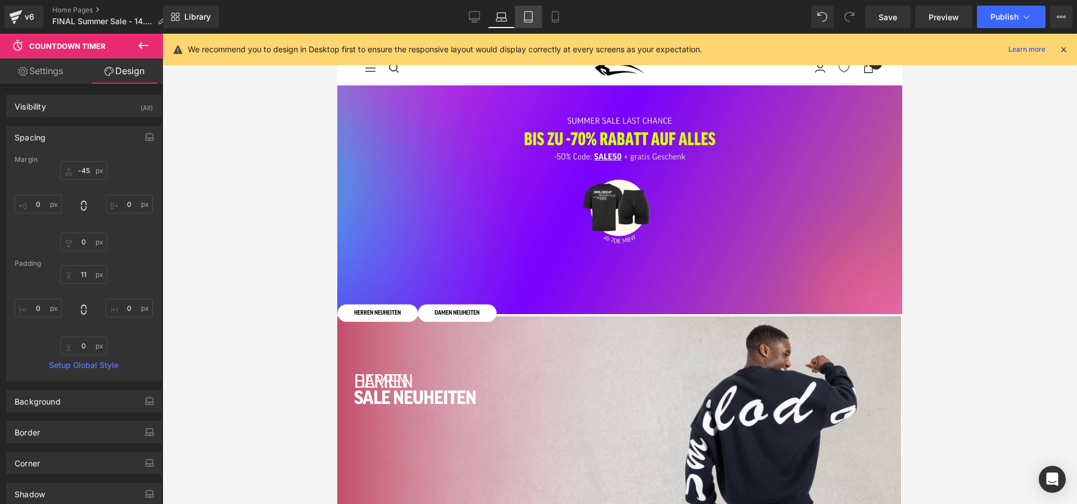
type input "0"
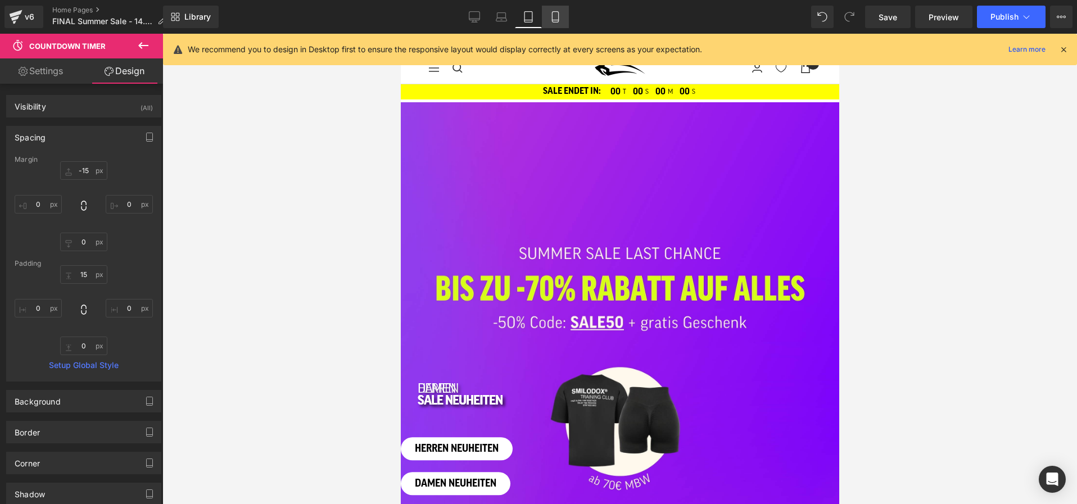
click at [553, 16] on icon at bounding box center [555, 17] width 6 height 11
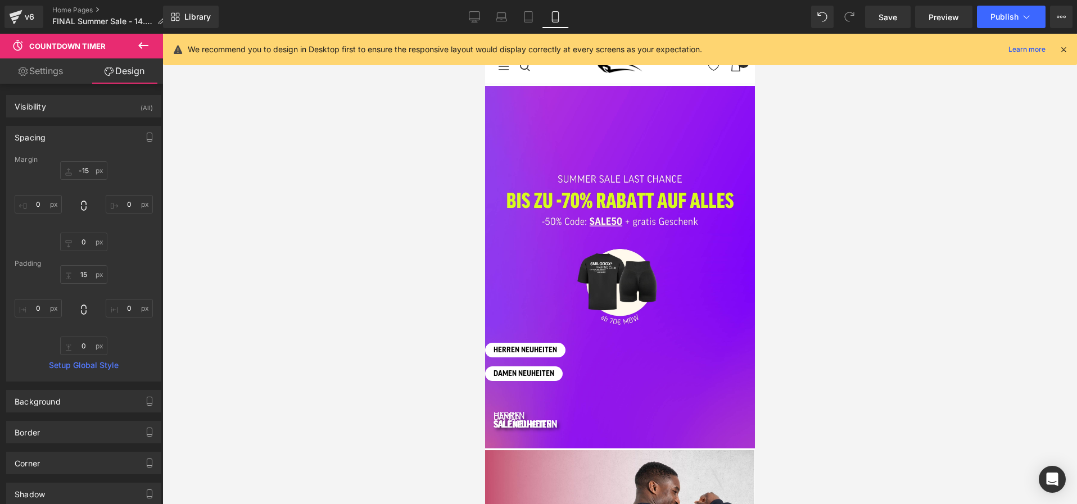
type input "-25"
type input "0"
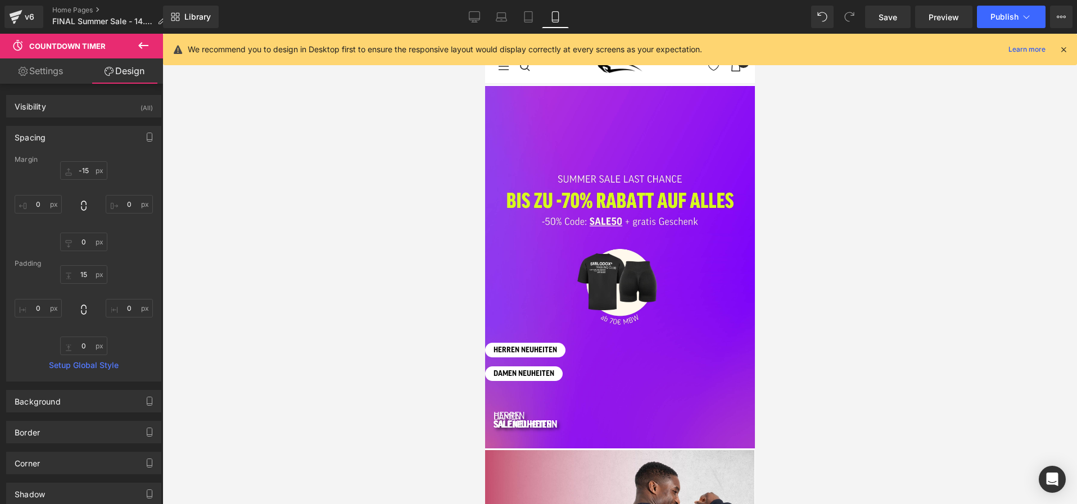
type input "0"
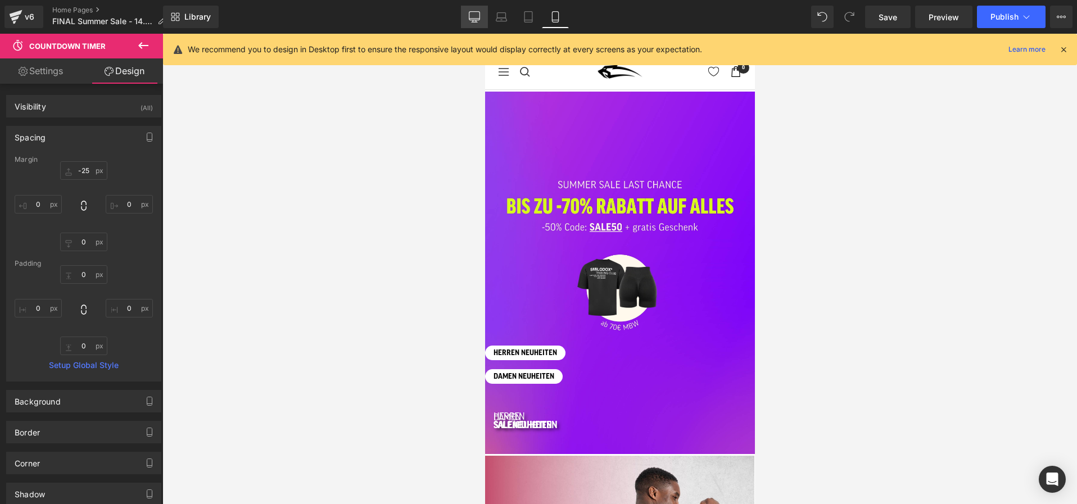
click at [472, 16] on icon at bounding box center [474, 16] width 11 height 11
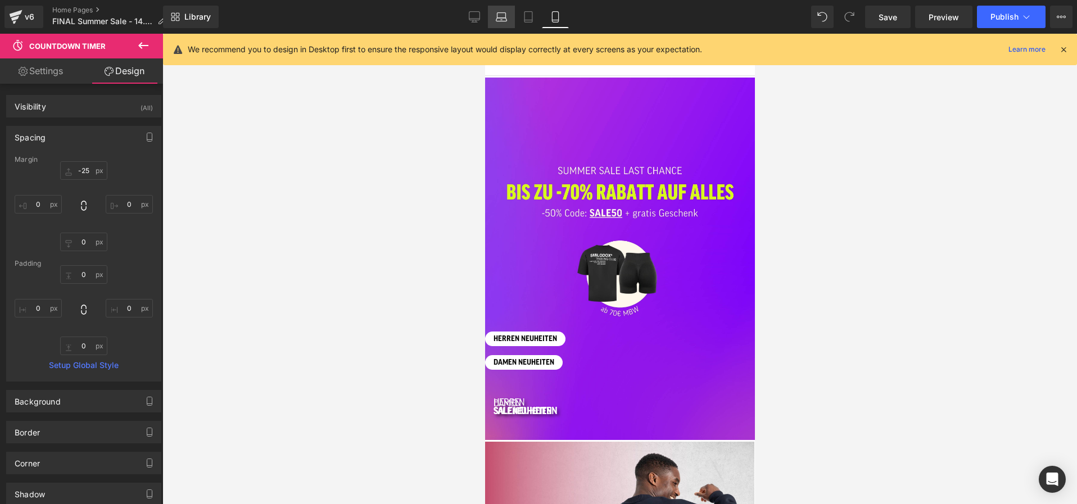
type input "0"
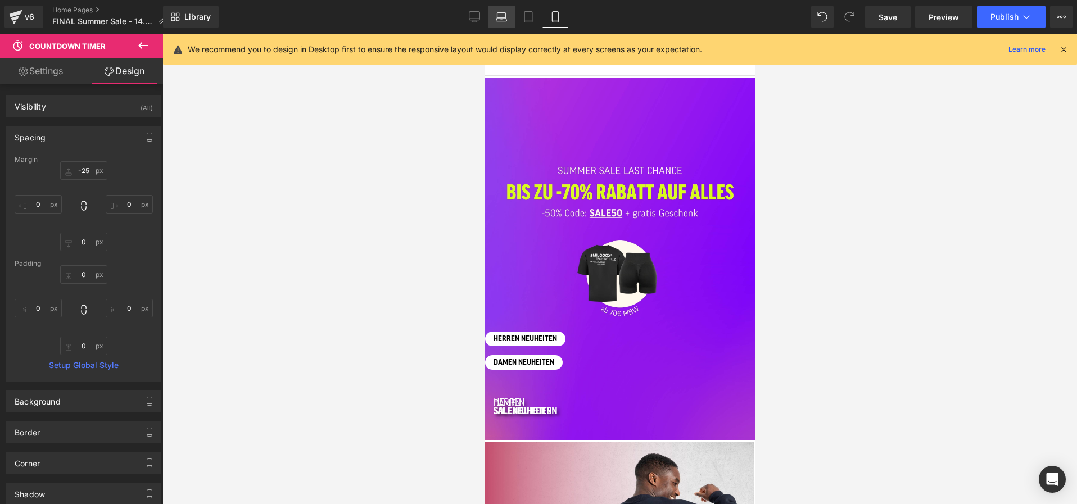
type input "0"
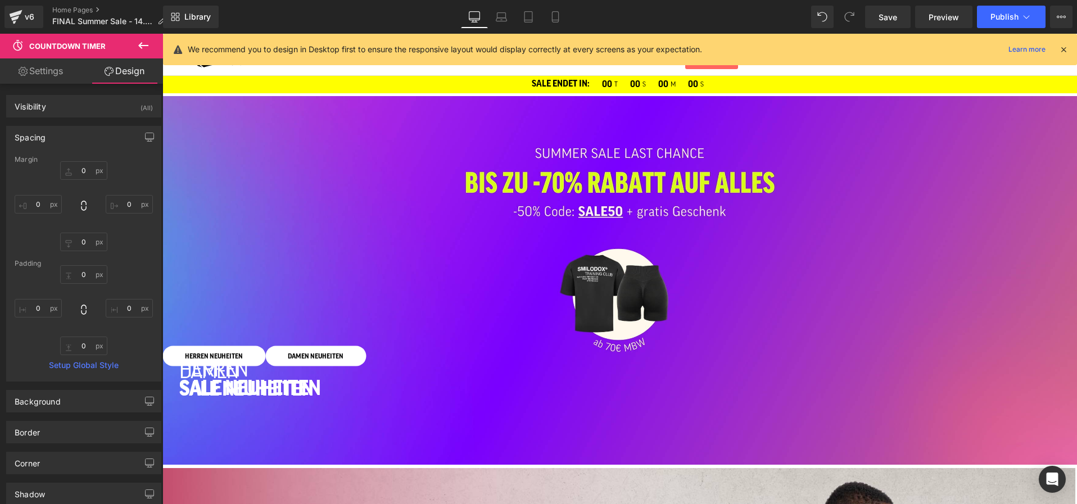
click at [162, 34] on icon at bounding box center [162, 34] width 0 height 0
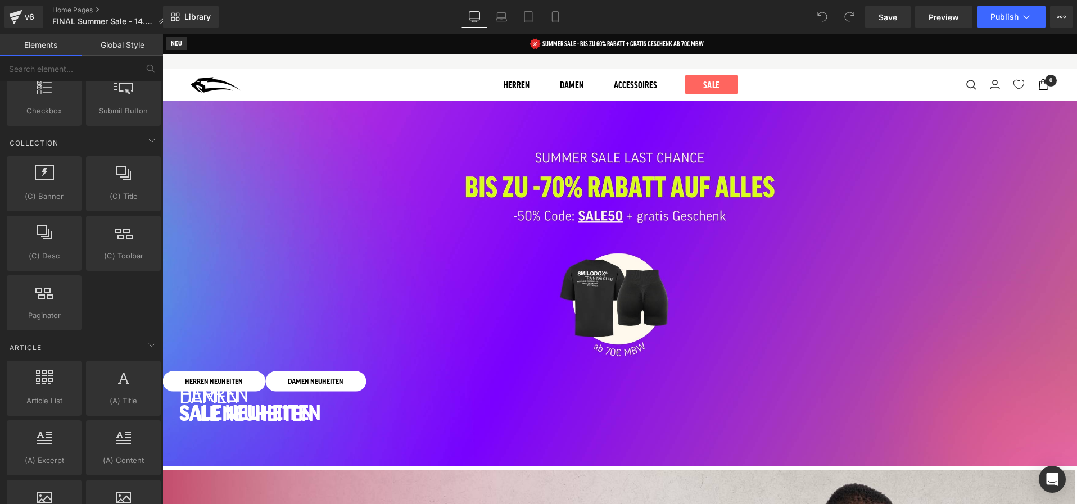
scroll to position [1998, 0]
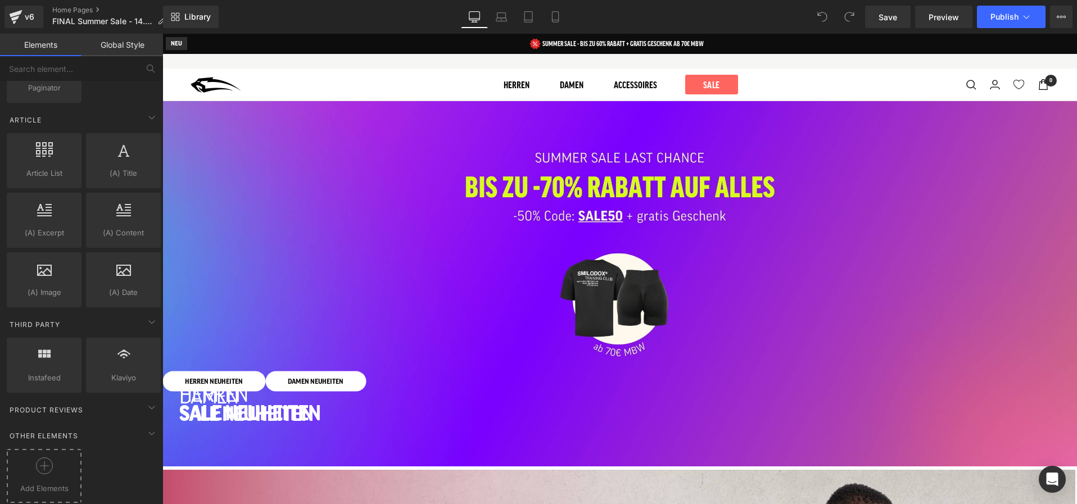
click at [28, 483] on span "Add Elements" at bounding box center [44, 489] width 69 height 12
click at [503, 19] on icon at bounding box center [501, 16] width 11 height 11
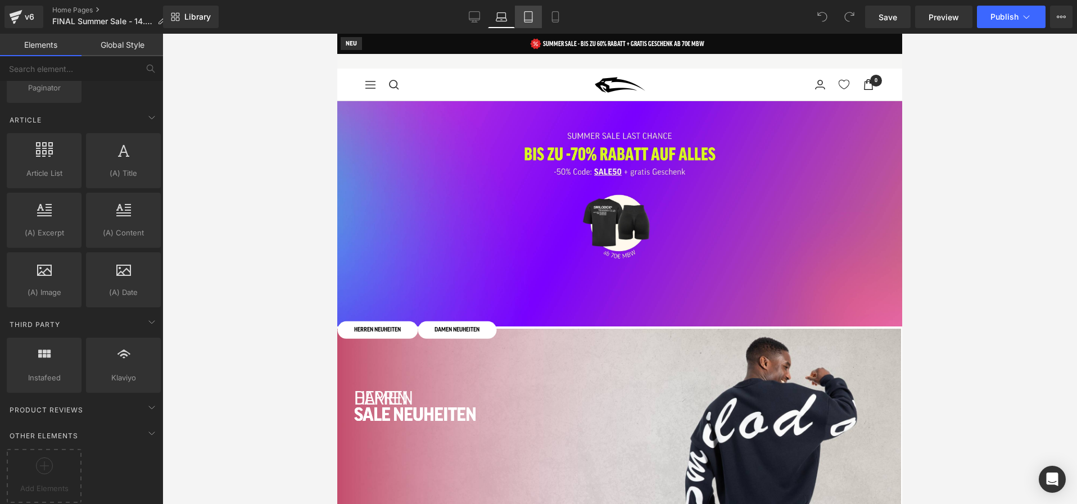
click at [527, 19] on icon at bounding box center [528, 16] width 11 height 11
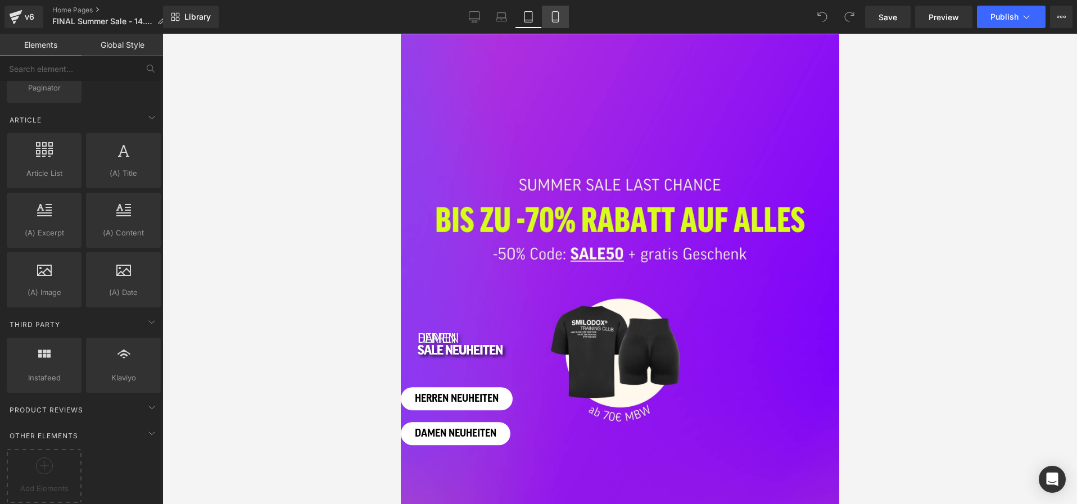
click at [548, 16] on link "Mobile" at bounding box center [555, 17] width 27 height 22
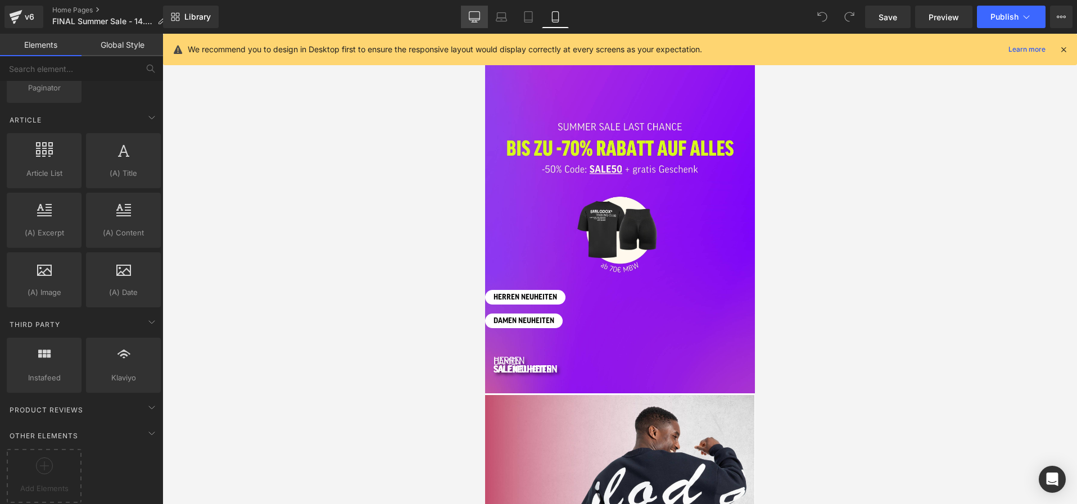
click at [475, 22] on link "Desktop" at bounding box center [474, 17] width 27 height 22
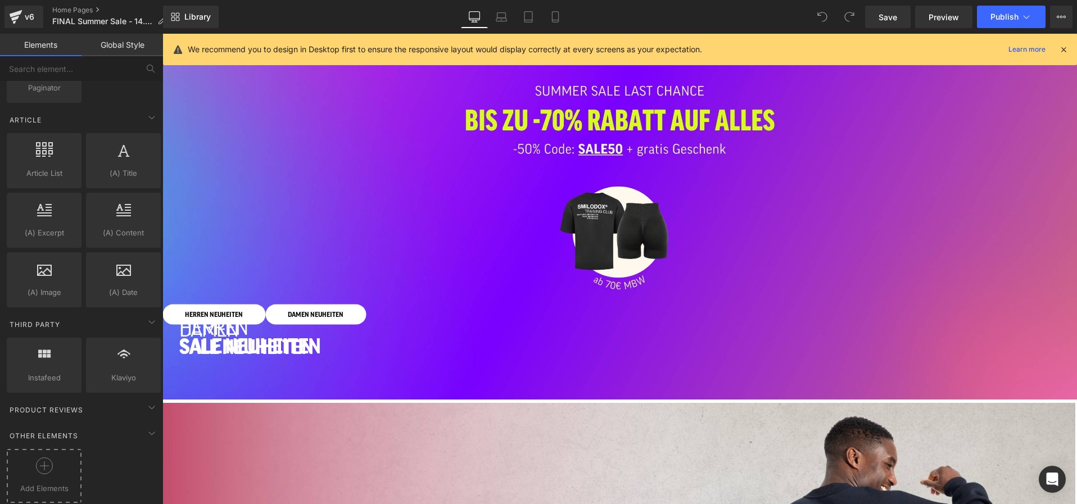
click at [48, 462] on icon at bounding box center [44, 466] width 17 height 17
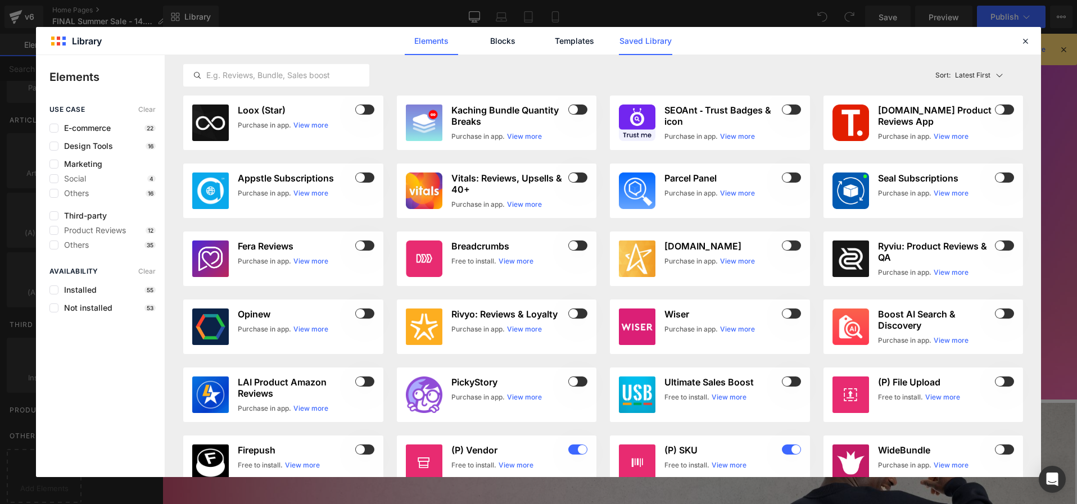
click at [642, 40] on link "Saved Library" at bounding box center [645, 41] width 53 height 28
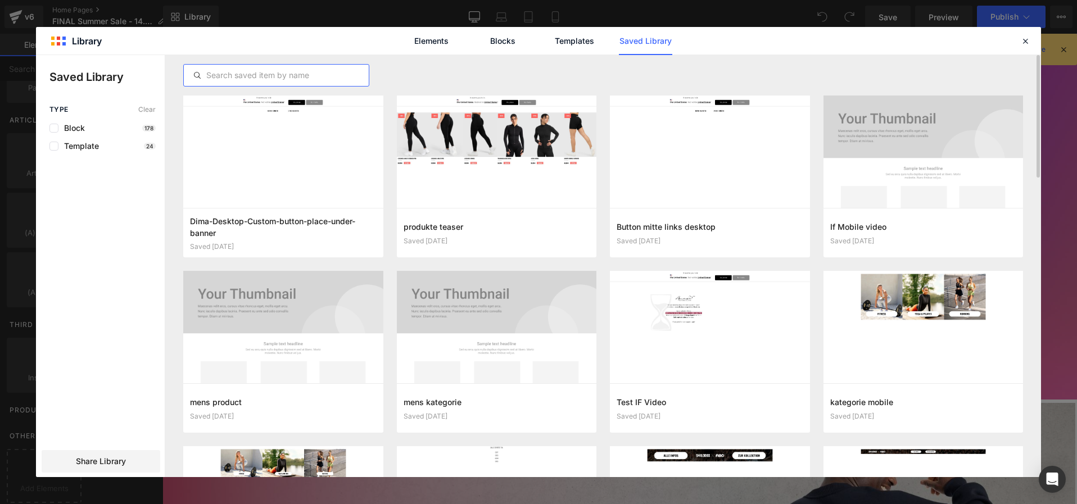
click at [304, 72] on input "text" at bounding box center [276, 75] width 185 height 13
type input "y"
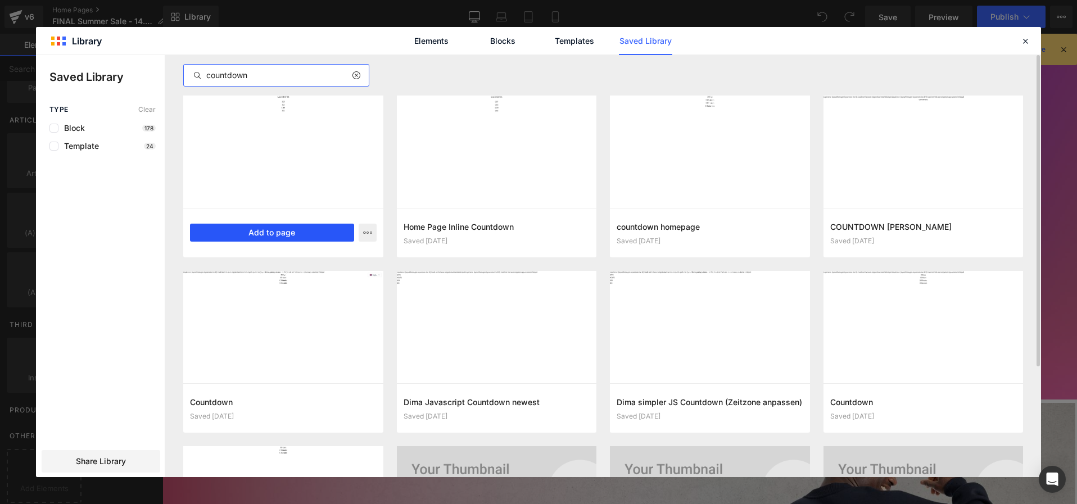
type input "countdown"
click at [281, 235] on button "Add to page" at bounding box center [272, 233] width 164 height 18
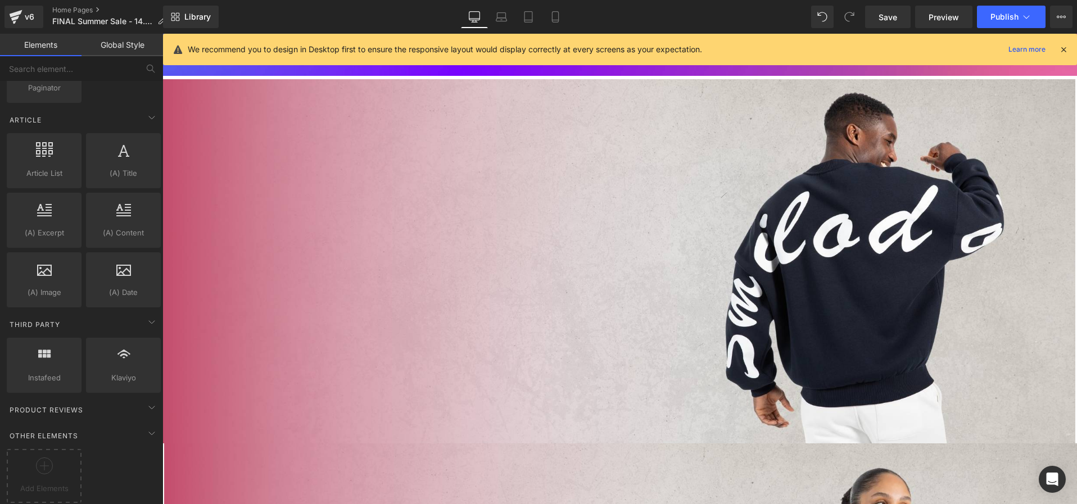
scroll to position [0, 0]
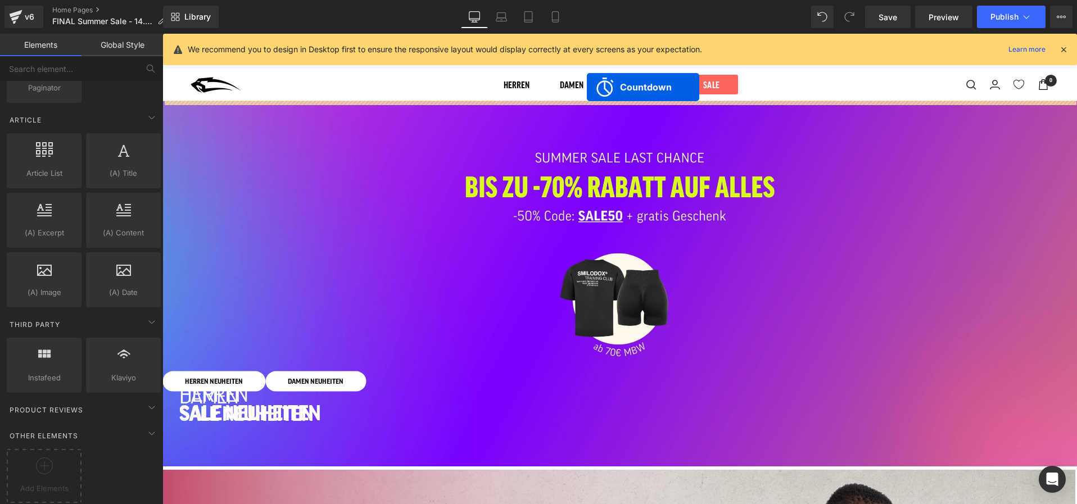
drag, startPoint x: 574, startPoint y: 162, endPoint x: 587, endPoint y: 87, distance: 76.0
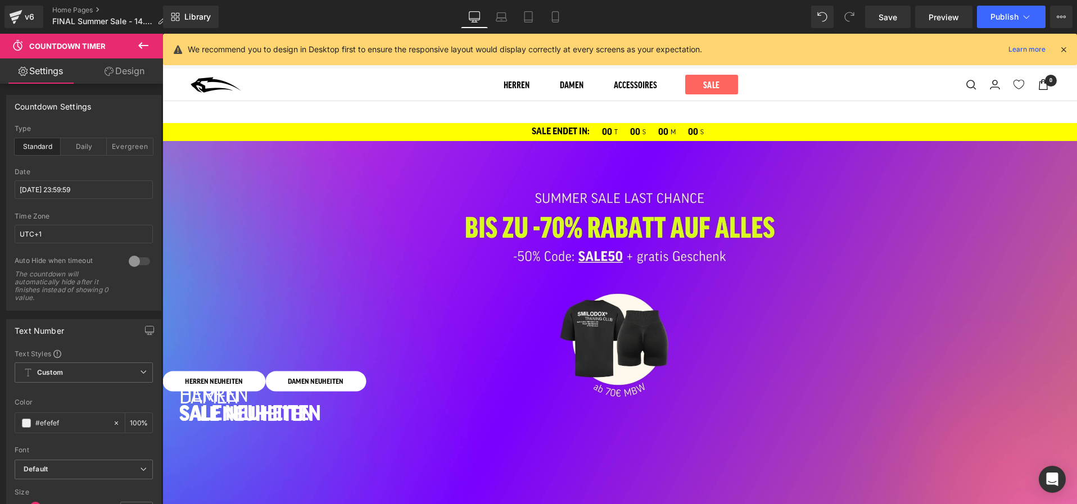
click at [114, 75] on link "Design" at bounding box center [125, 70] width 82 height 25
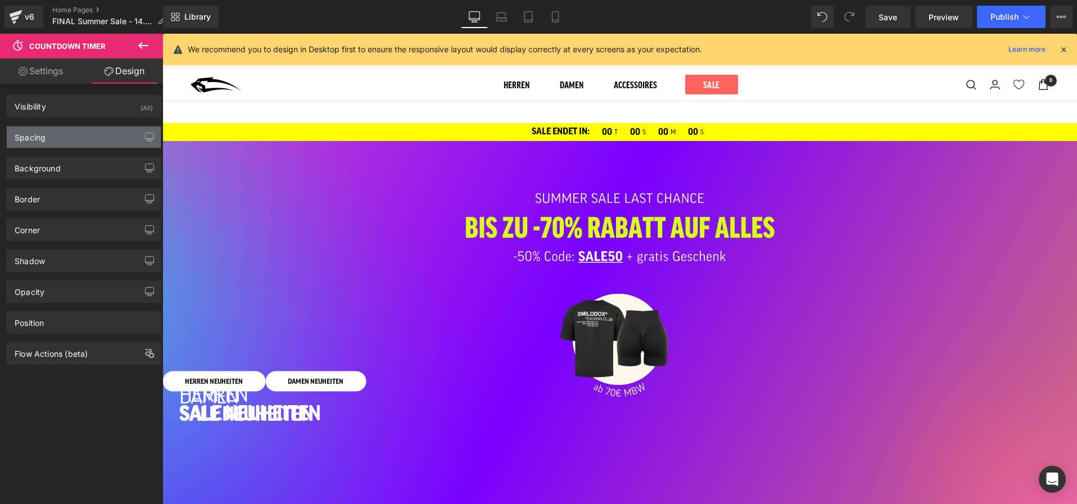
type input "0"
type input "40"
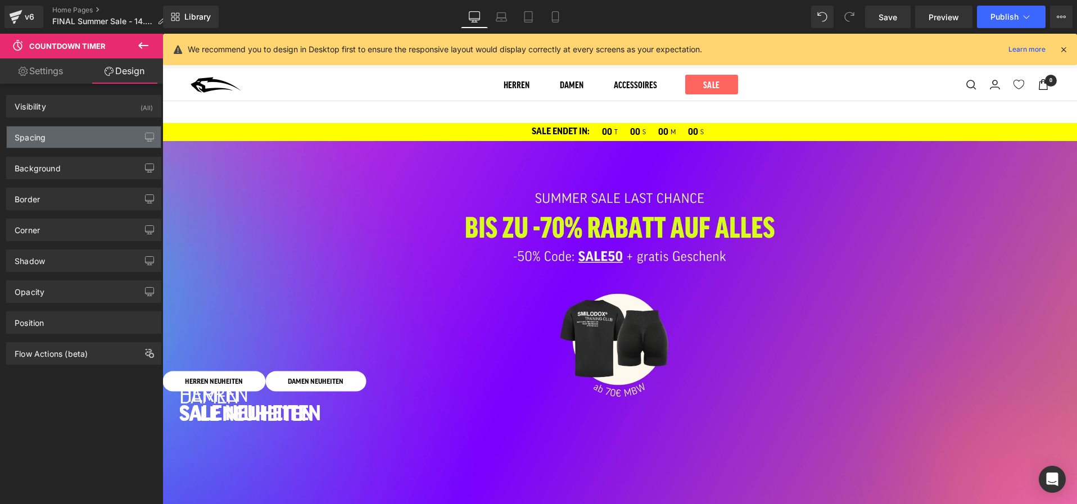
type input "0"
click at [73, 142] on div "Spacing" at bounding box center [84, 137] width 154 height 21
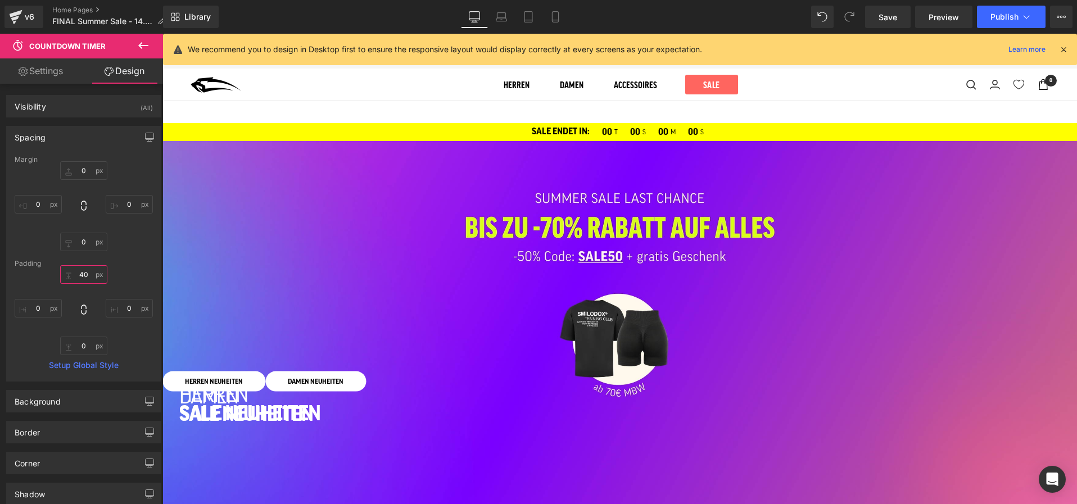
click at [83, 270] on input "40" at bounding box center [83, 274] width 47 height 19
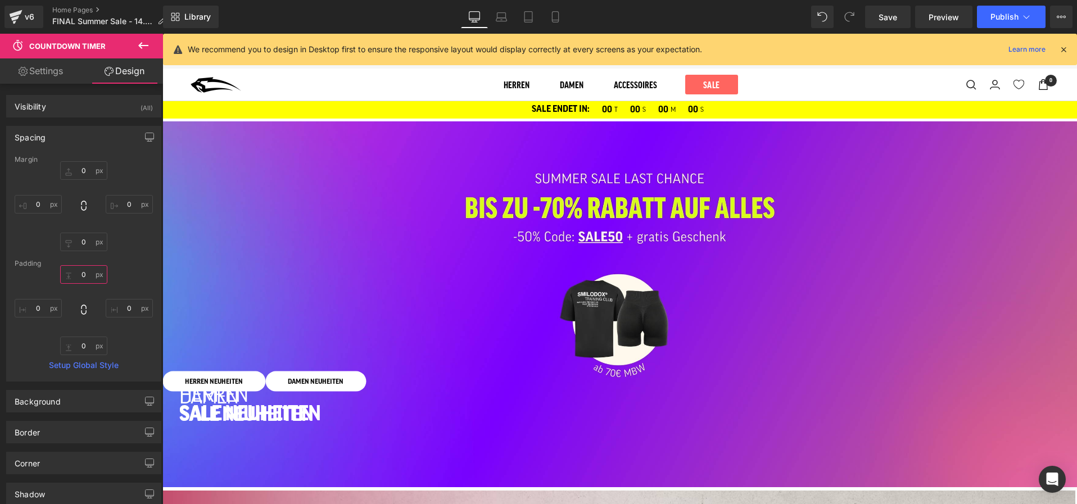
type input "0"
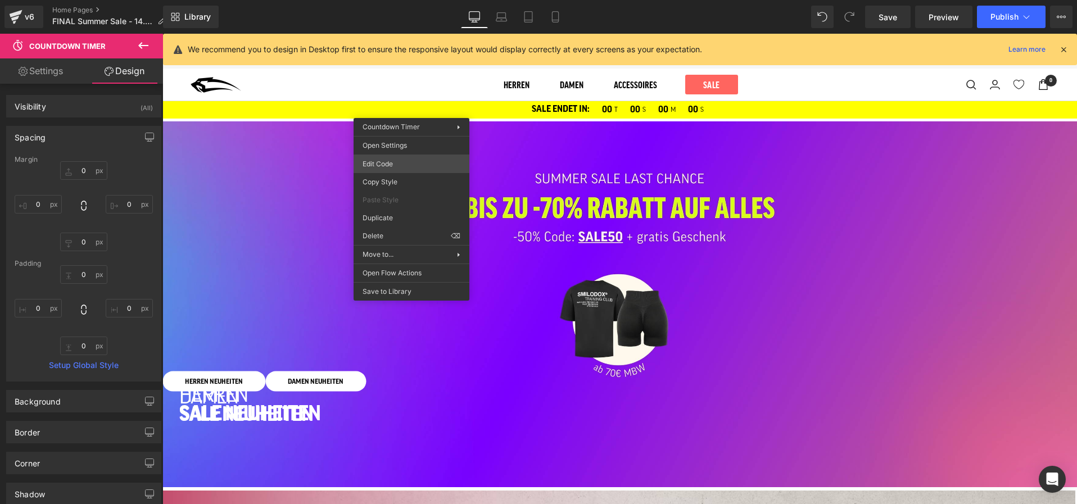
click at [396, 0] on div "Countdown Timer You are previewing how the will restyle your page. You can not …" at bounding box center [538, 0] width 1077 height 0
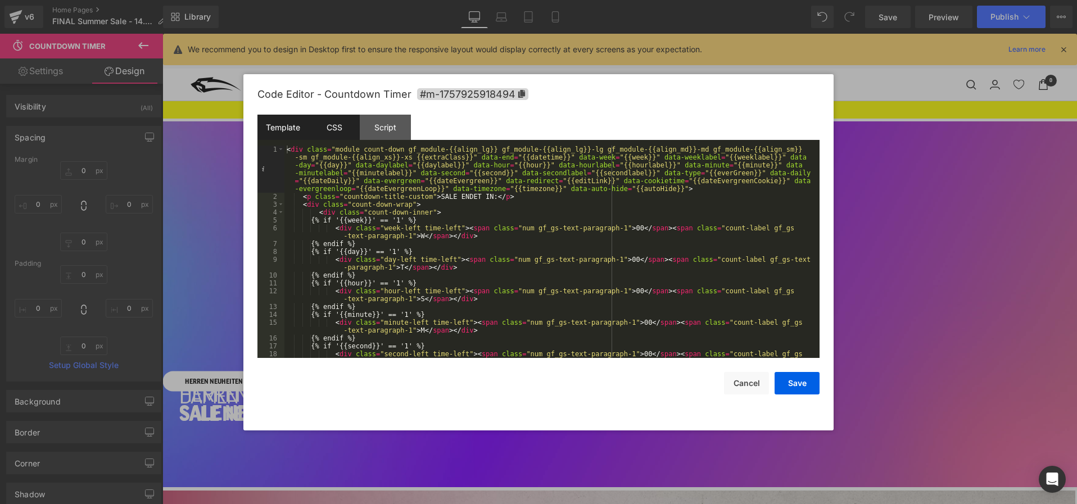
click at [346, 134] on div "CSS" at bounding box center [334, 127] width 51 height 25
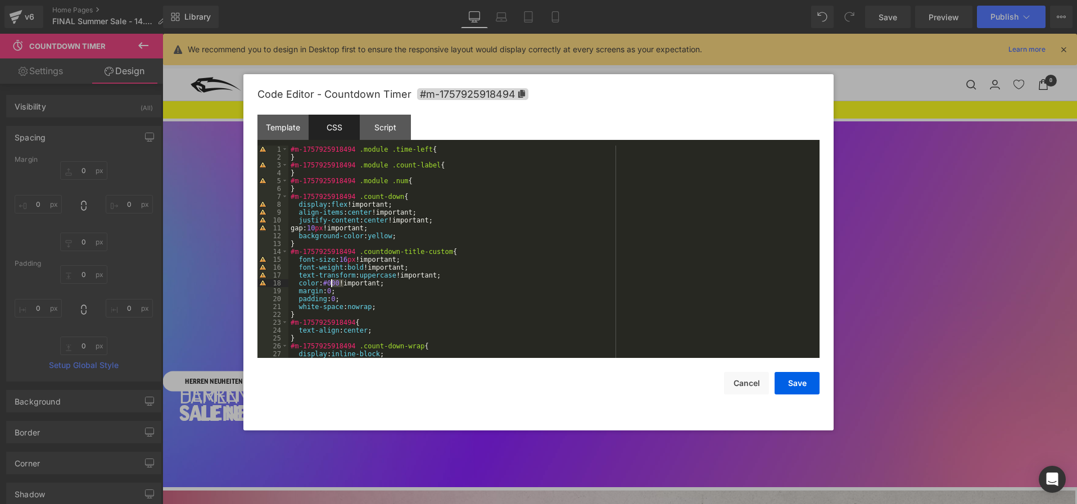
drag, startPoint x: 345, startPoint y: 282, endPoint x: 331, endPoint y: 282, distance: 14.1
click at [331, 282] on div "#m-1757925918494 .module .time-left { } #m-1757925918494 .module .count-label {…" at bounding box center [551, 260] width 527 height 228
click at [287, 136] on div "Template" at bounding box center [283, 127] width 51 height 25
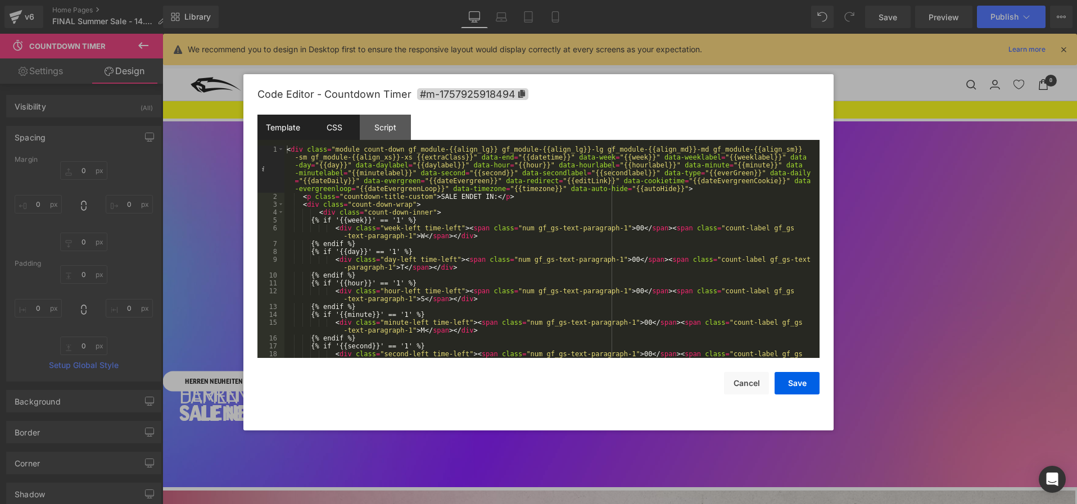
click at [337, 139] on div "CSS" at bounding box center [334, 127] width 51 height 25
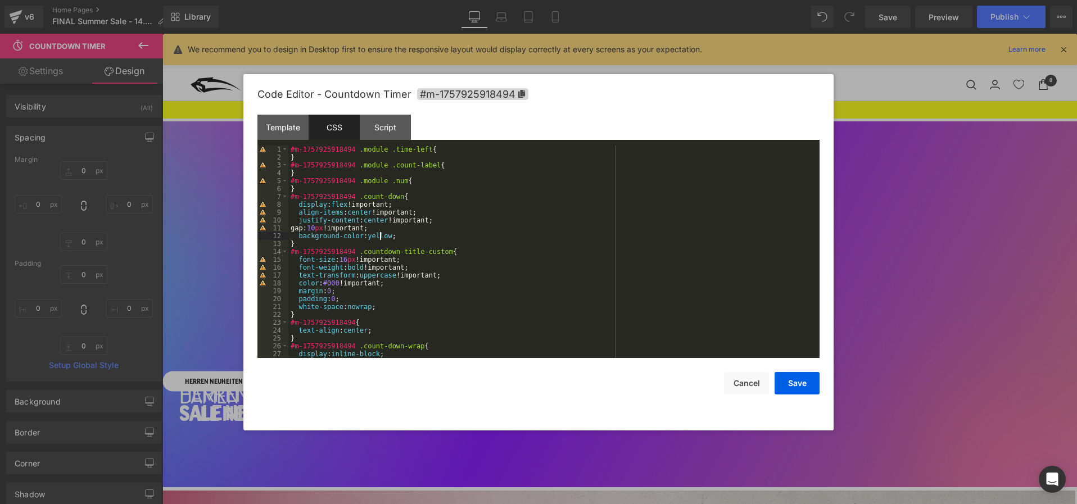
click at [382, 236] on div "#m-1757925918494 .module .time-left { } #m-1757925918494 .module .count-label {…" at bounding box center [551, 260] width 527 height 228
click at [800, 380] on button "Save" at bounding box center [797, 383] width 45 height 22
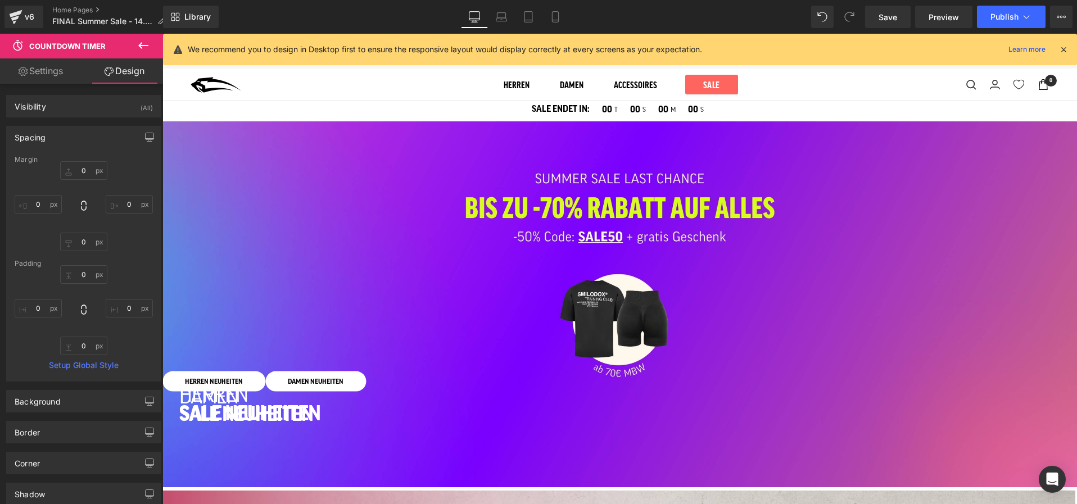
click at [514, 113] on div "SALE ENDET IN: 00 T 00 S 00 M 00 S" at bounding box center [619, 110] width 915 height 18
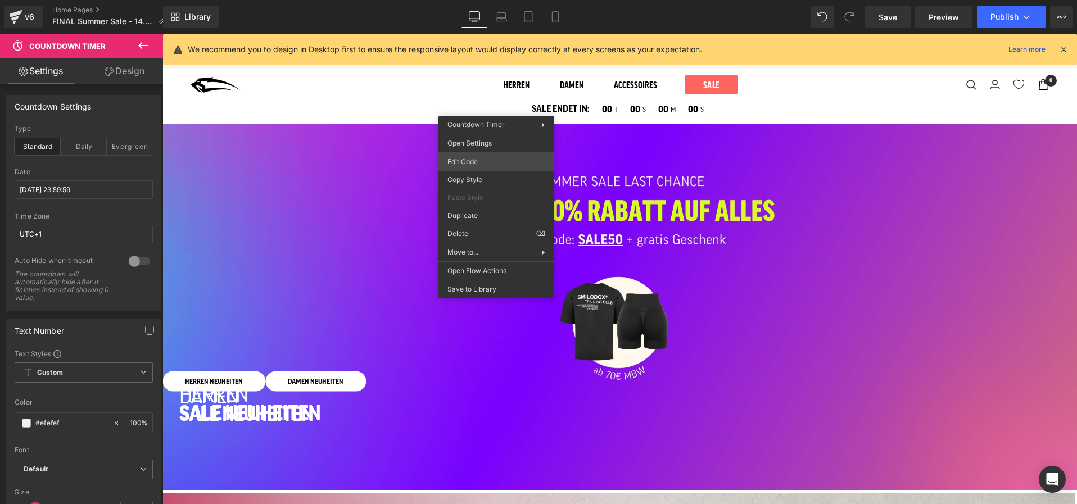
click at [499, 0] on div "Countdown Timer You are previewing how the will restyle your page. You can not …" at bounding box center [538, 0] width 1077 height 0
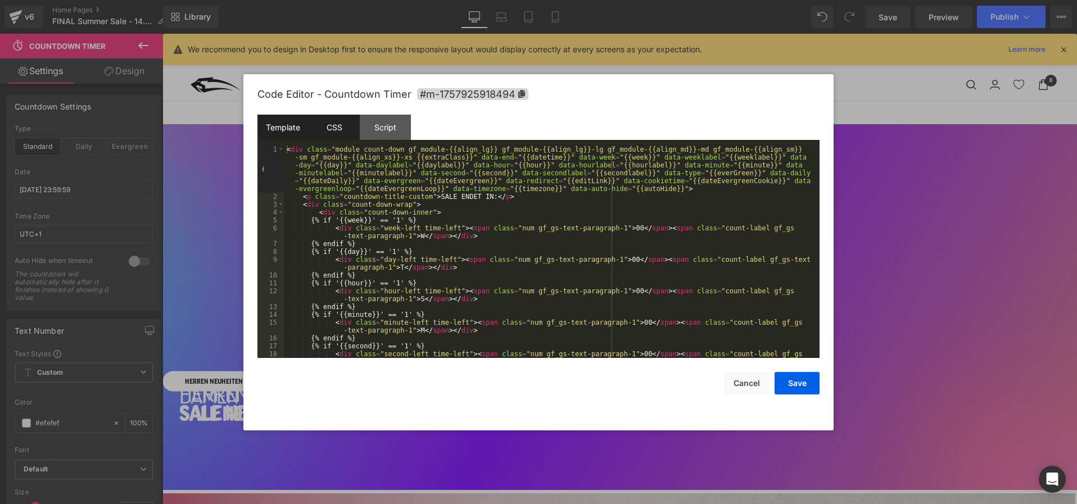
click at [334, 134] on div "CSS" at bounding box center [334, 127] width 51 height 25
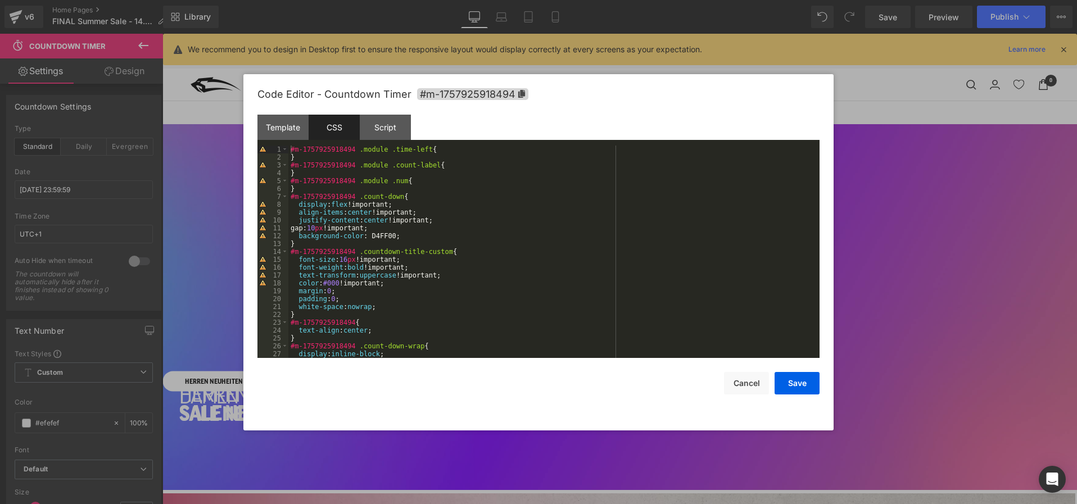
click at [383, 235] on div "#m-1757925918494 .module .time-left { } #m-1757925918494 .module .count-label {…" at bounding box center [551, 260] width 527 height 228
click at [794, 389] on button "Save" at bounding box center [797, 383] width 45 height 22
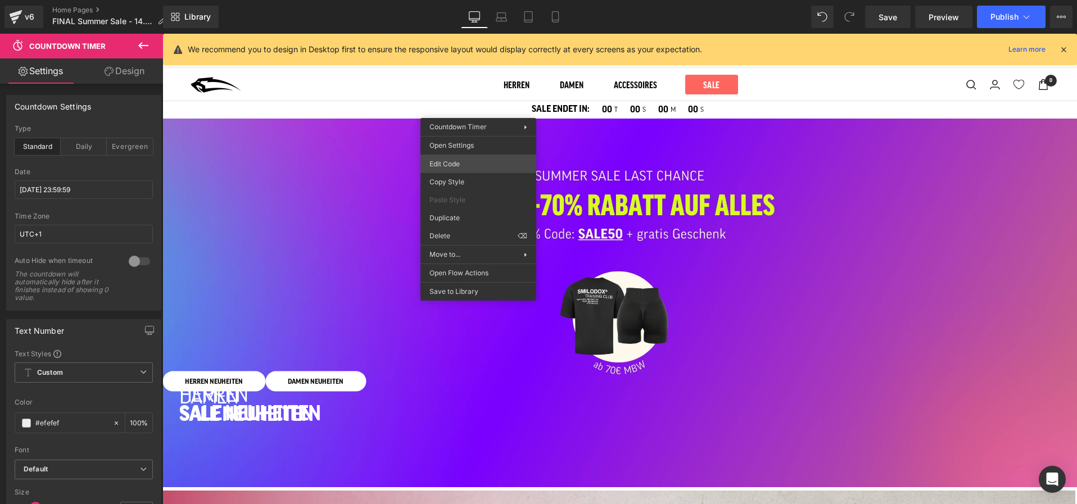
click at [459, 0] on div "Countdown Timer You are previewing how the will restyle your page. You can not …" at bounding box center [538, 0] width 1077 height 0
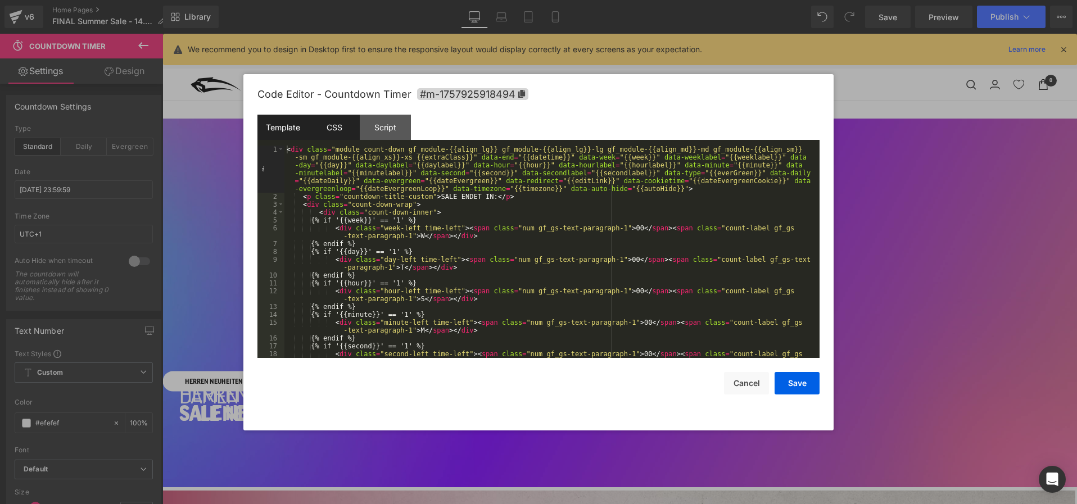
click at [337, 130] on div "CSS" at bounding box center [334, 127] width 51 height 25
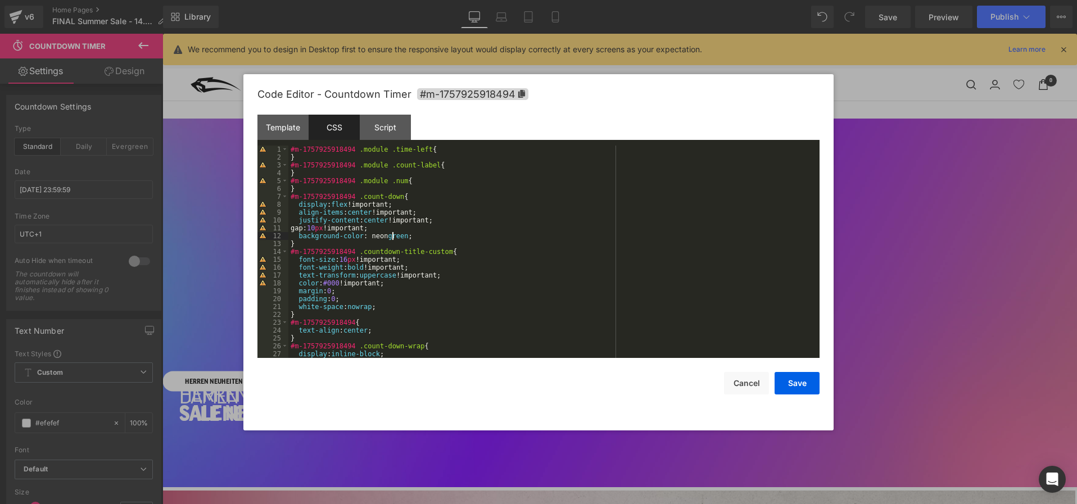
click at [392, 237] on div "#m-1757925918494 .module .time-left { } #m-1757925918494 .module .count-label {…" at bounding box center [551, 260] width 527 height 228
click at [338, 251] on div "#m-1757925918494 .module .time-left { } #m-1757925918494 .module .count-label {…" at bounding box center [551, 260] width 527 height 228
click at [396, 236] on div "#m-1757925918494 .module .time-left { } #m-1757925918494 .module .count-label {…" at bounding box center [551, 260] width 527 height 228
click at [789, 380] on button "Save" at bounding box center [797, 383] width 45 height 22
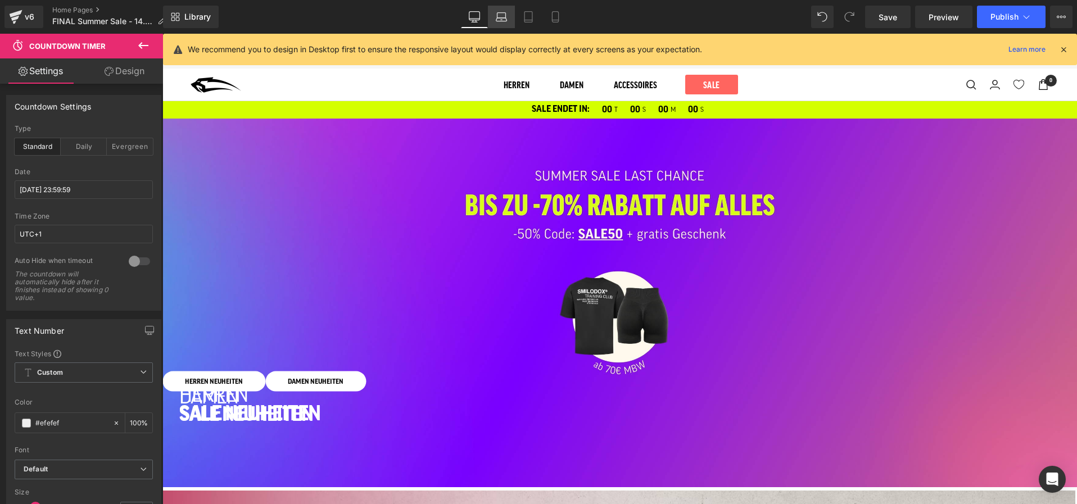
click at [503, 15] on icon at bounding box center [501, 16] width 11 height 11
type input "100"
type input "11"
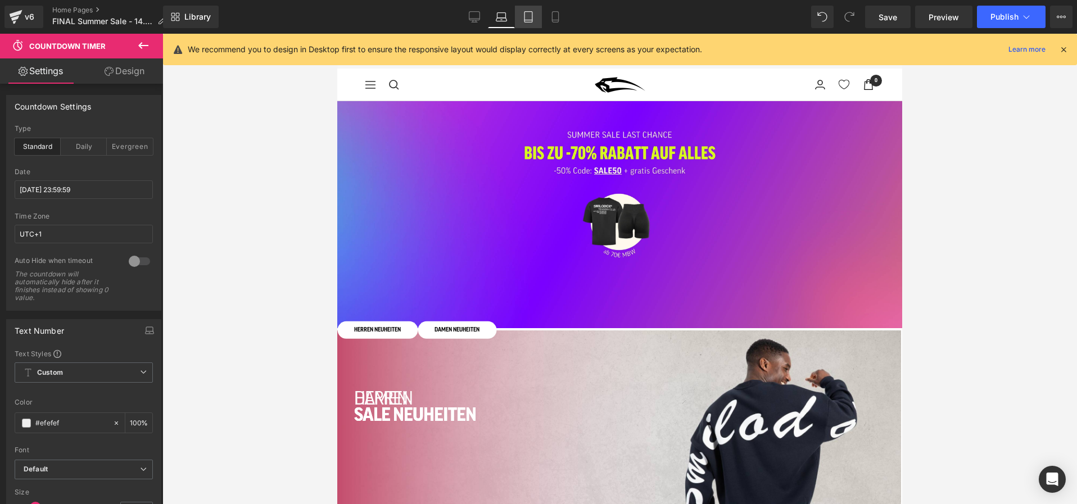
click at [536, 17] on link "Tablet" at bounding box center [528, 17] width 27 height 22
type input "100"
type input "15"
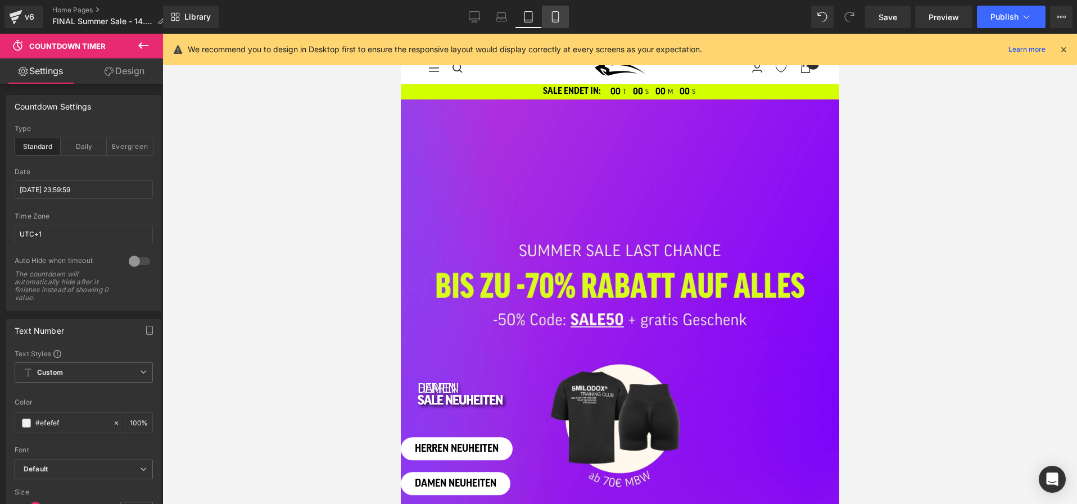
click at [559, 17] on icon at bounding box center [555, 16] width 11 height 11
type input "100"
type input "0"
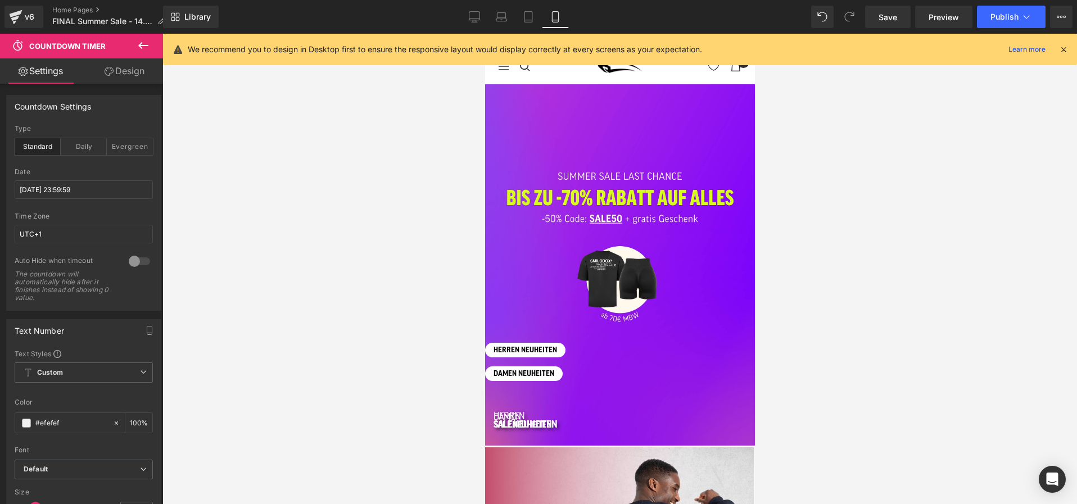
scroll to position [11, 0]
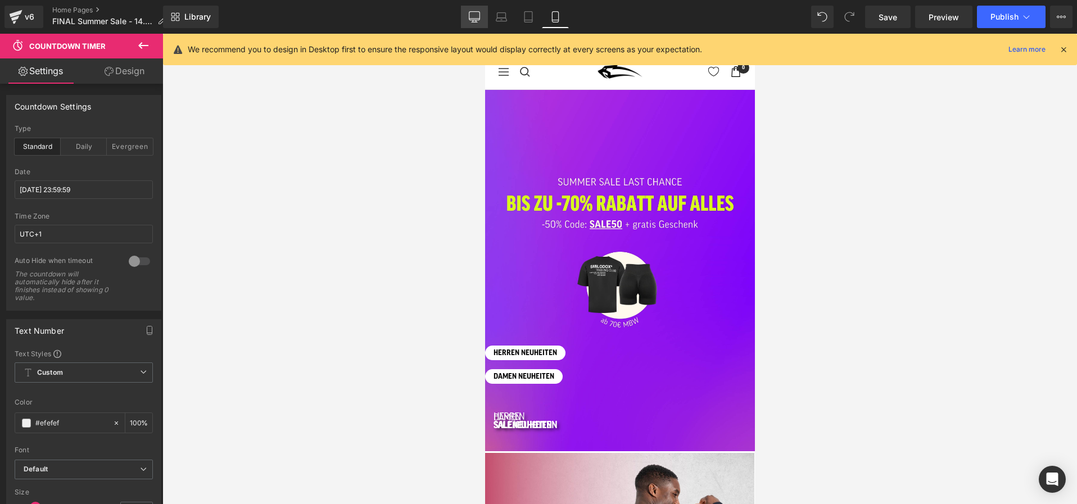
click at [475, 20] on icon at bounding box center [475, 16] width 11 height 8
type input "100"
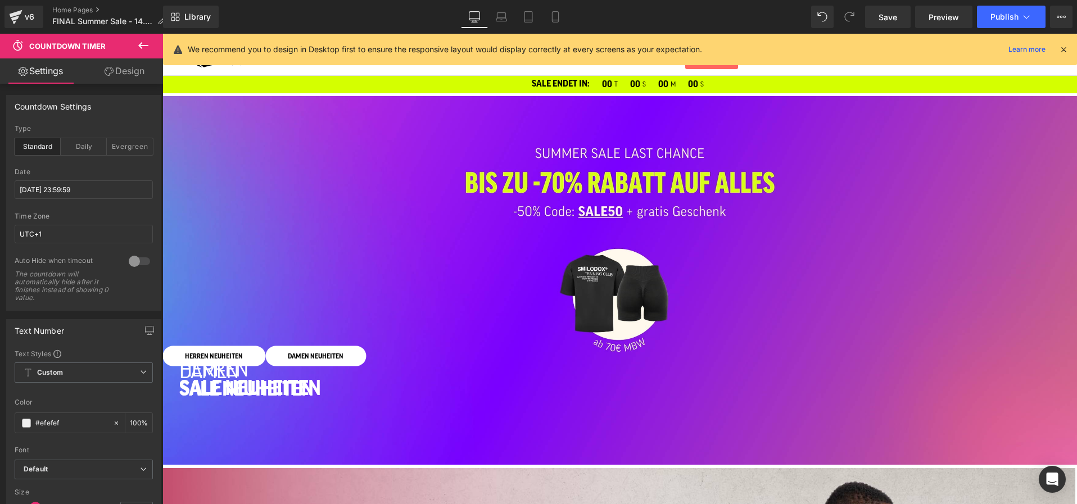
click at [162, 34] on icon at bounding box center [162, 34] width 0 height 0
